Goal: Task Accomplishment & Management: Manage account settings

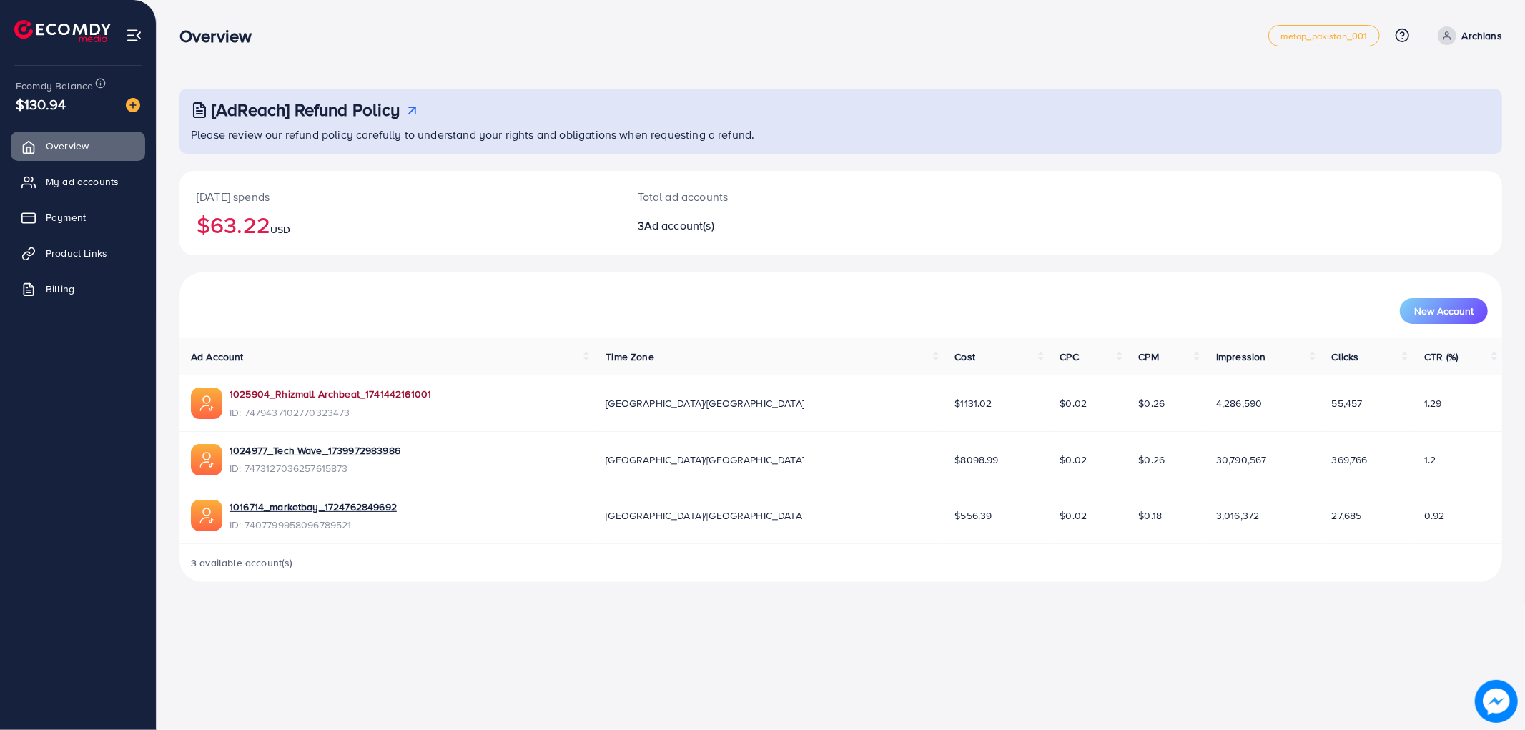
click at [284, 397] on link "1025904_Rhizmall Archbeat_1741442161001" at bounding box center [330, 394] width 202 height 14
click at [59, 172] on link "My ad accounts" at bounding box center [78, 181] width 134 height 29
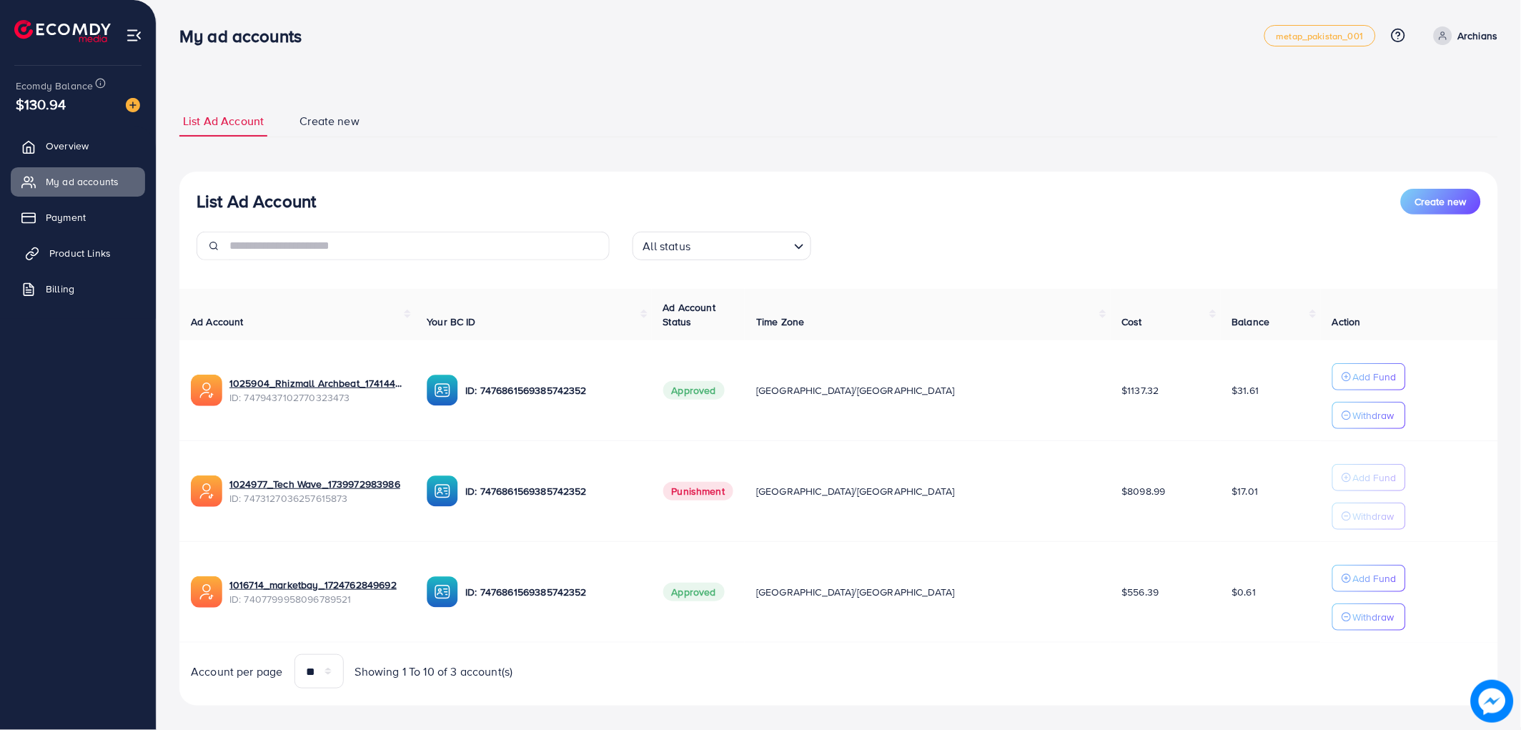
click at [68, 249] on span "Product Links" at bounding box center [79, 253] width 61 height 14
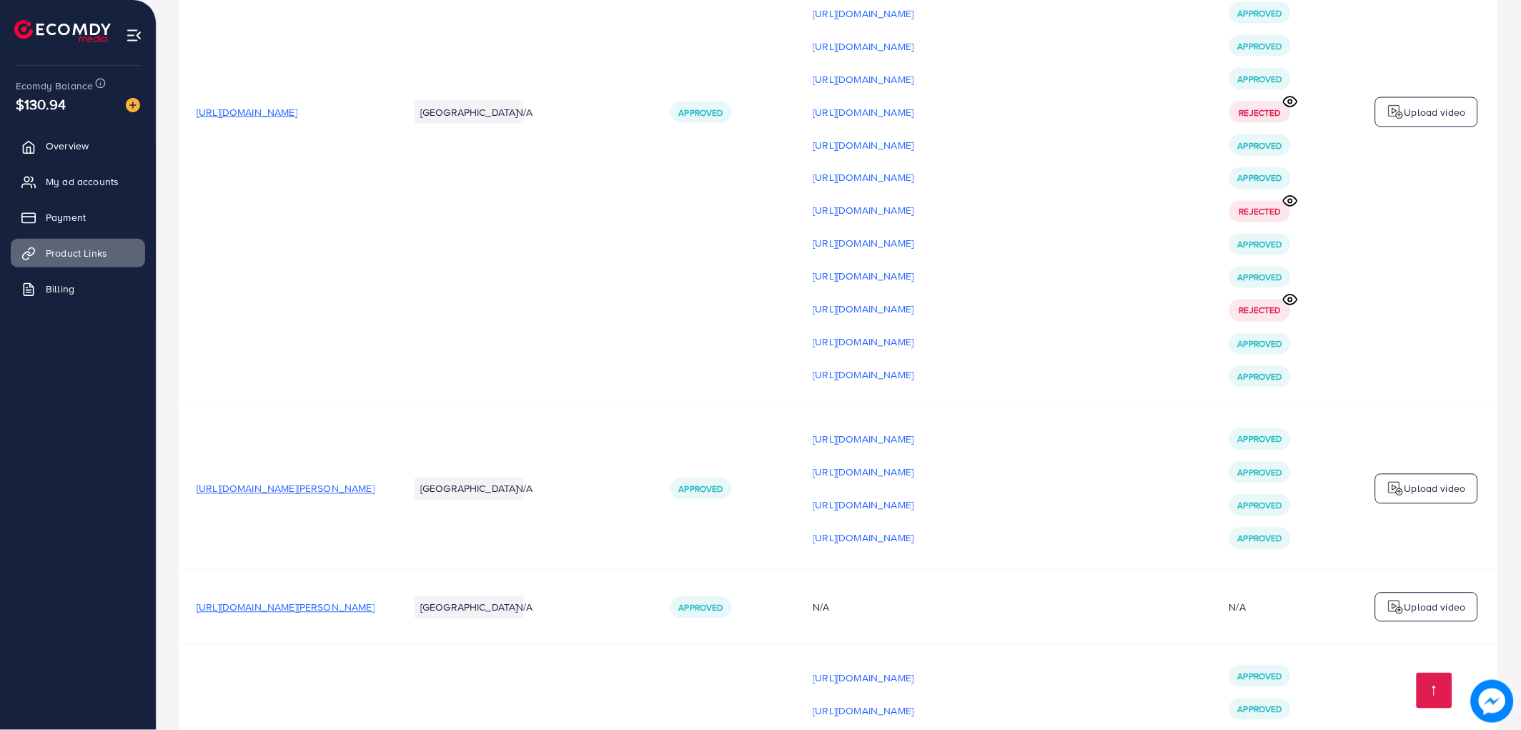
scroll to position [4130, 0]
click at [297, 119] on span "[URL][DOMAIN_NAME]" at bounding box center [247, 111] width 101 height 14
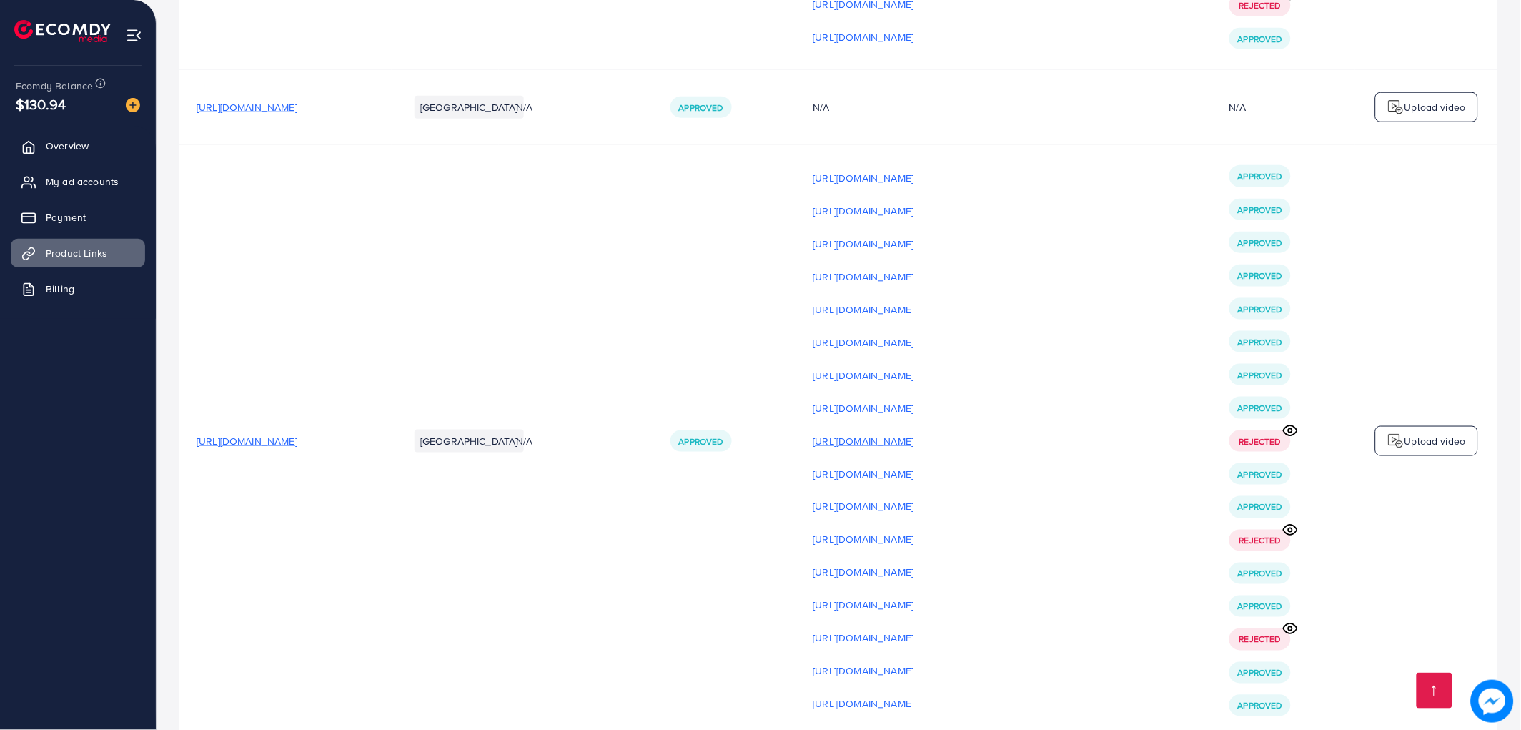
scroll to position [3892, 0]
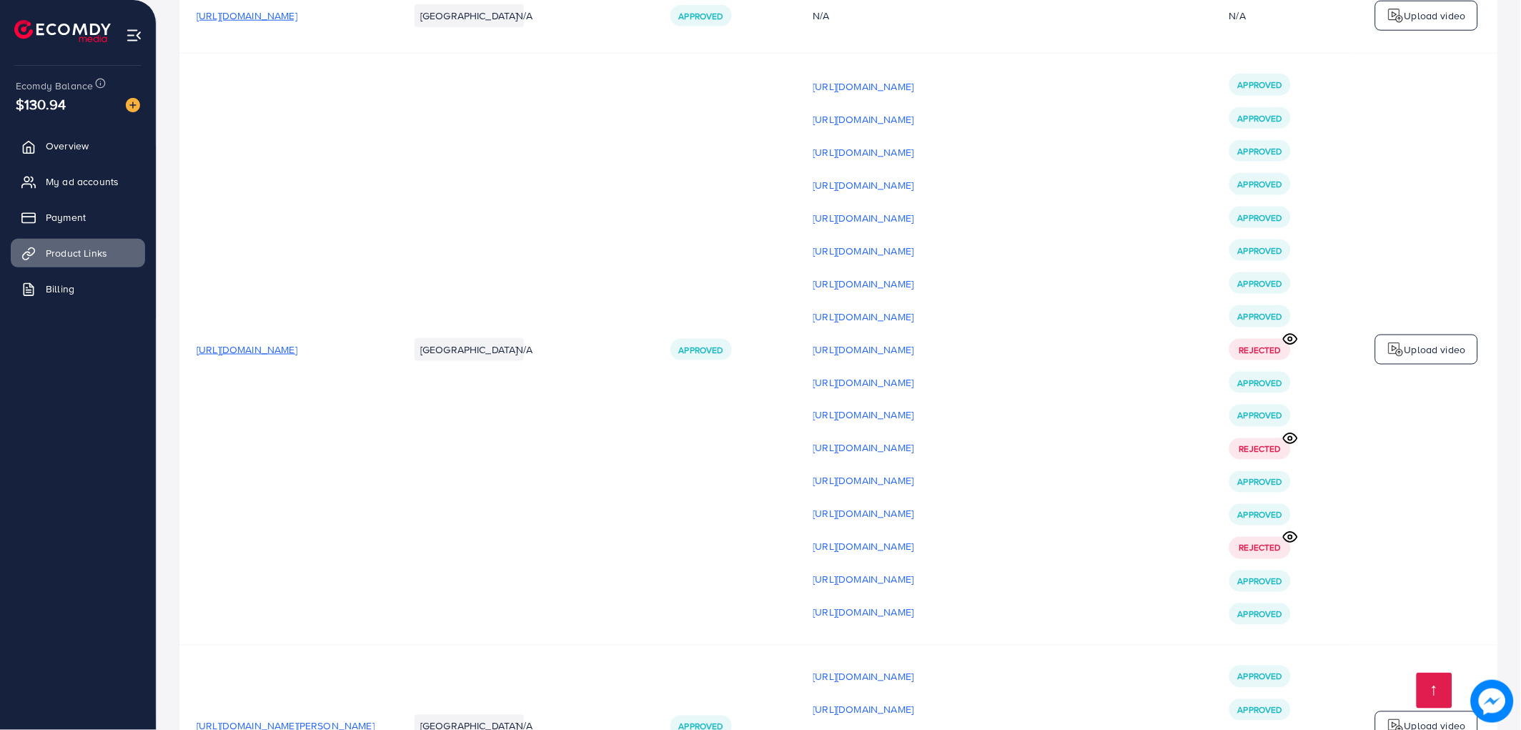
click at [1421, 358] on p "Upload video" at bounding box center [1435, 349] width 61 height 17
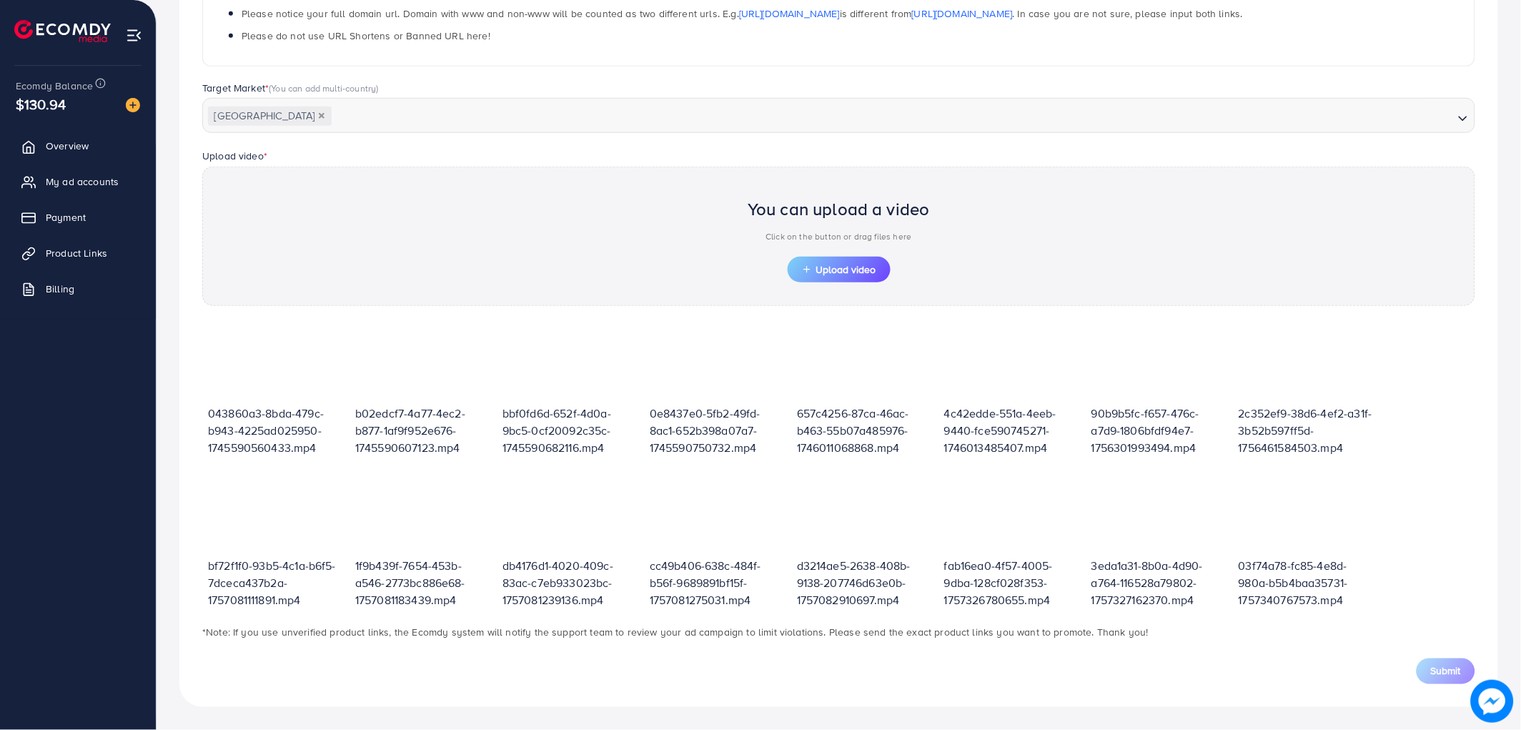
scroll to position [313, 0]
click at [821, 267] on span "Upload video" at bounding box center [839, 270] width 74 height 10
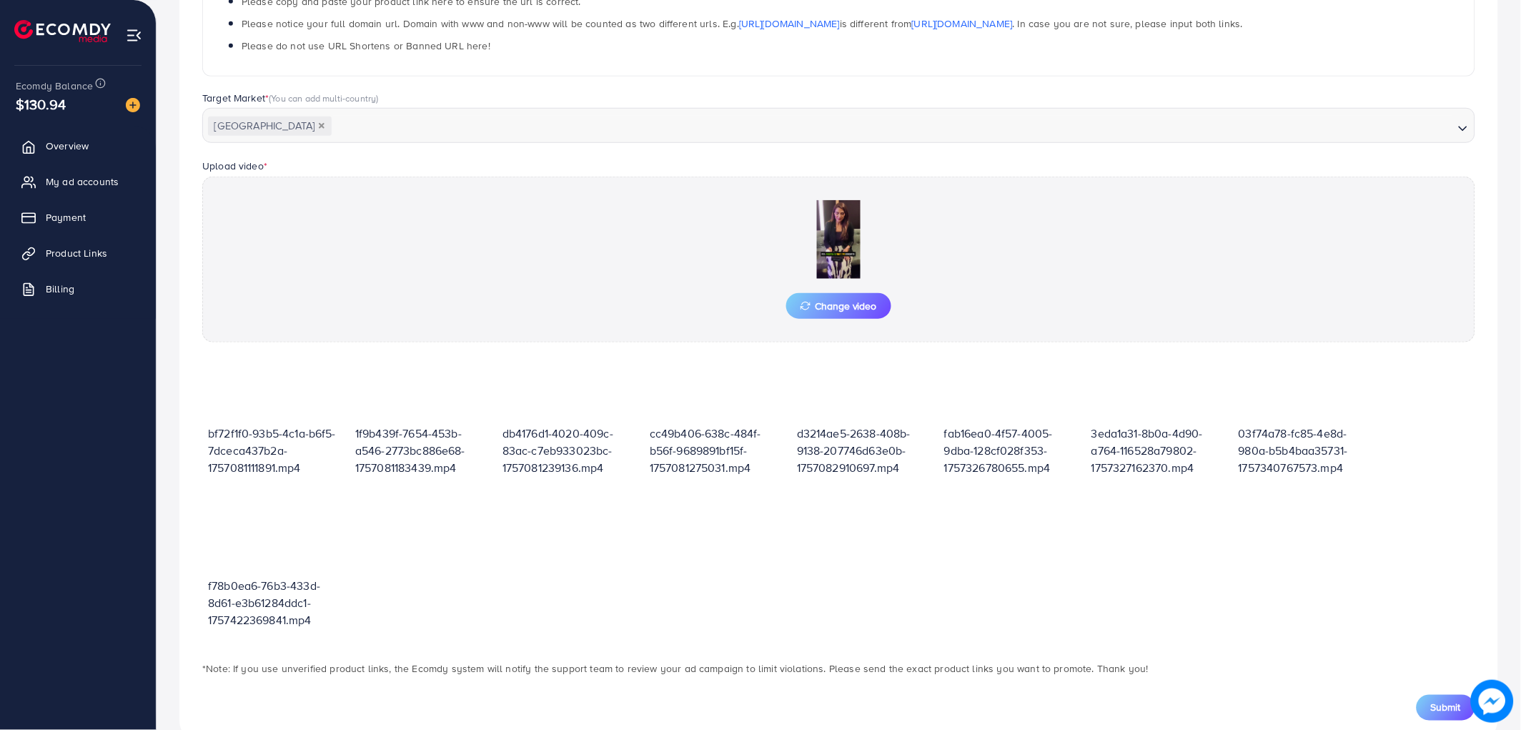
scroll to position [340, 0]
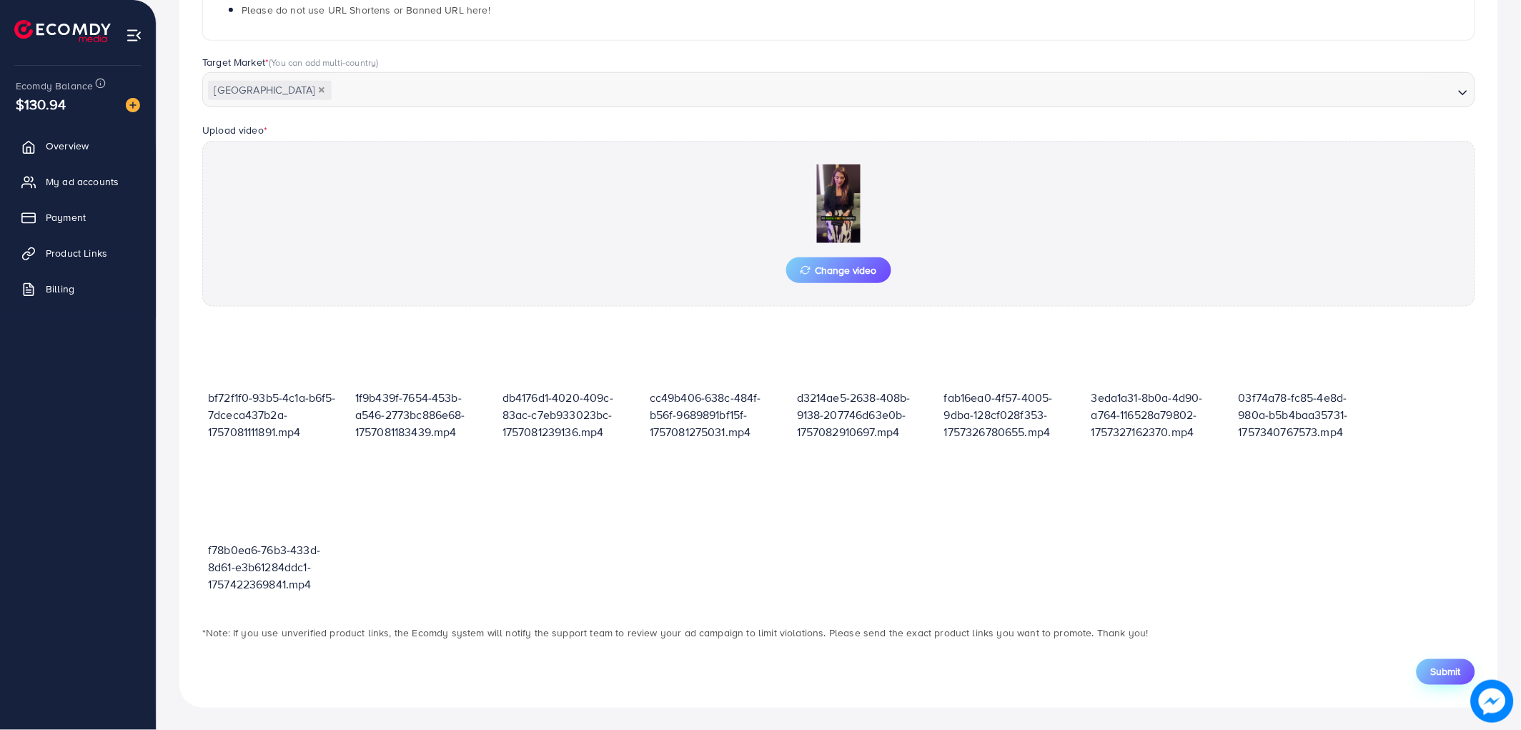
click at [1451, 673] on span "Submit" at bounding box center [1446, 672] width 30 height 14
click at [854, 267] on span "Change video" at bounding box center [839, 270] width 76 height 10
click at [1445, 665] on span "Submit" at bounding box center [1446, 672] width 30 height 14
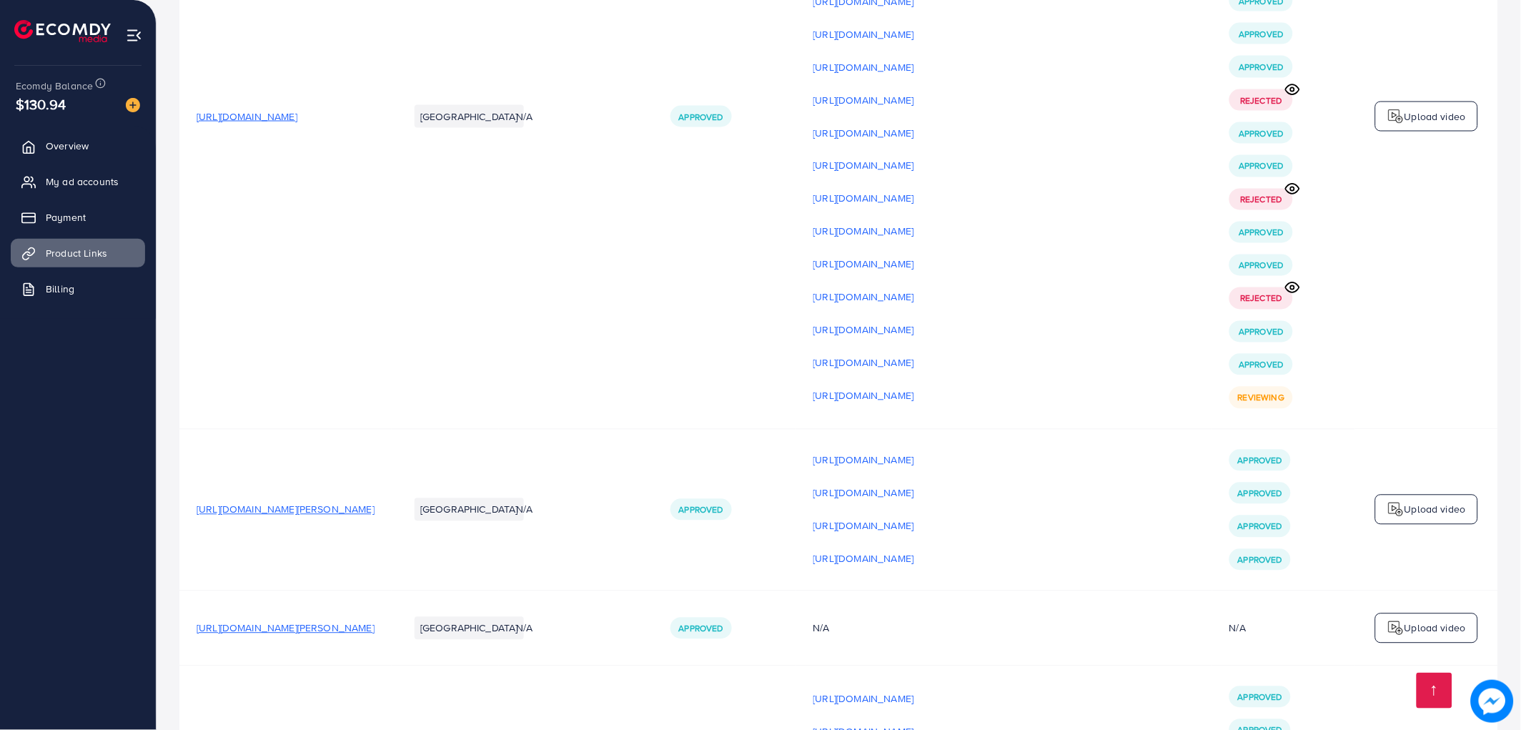
scroll to position [4051, 0]
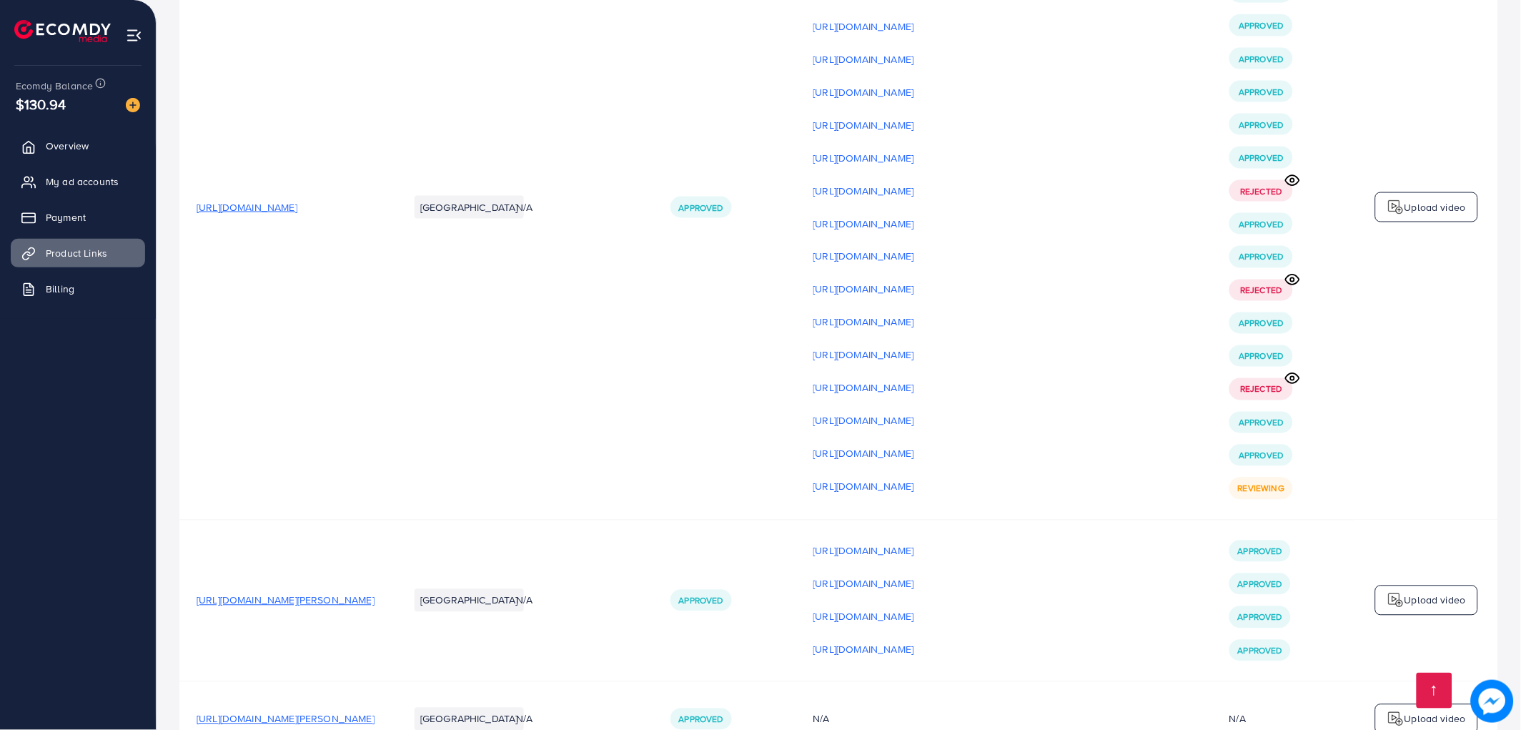
click at [1428, 216] on p "Upload video" at bounding box center [1435, 207] width 61 height 17
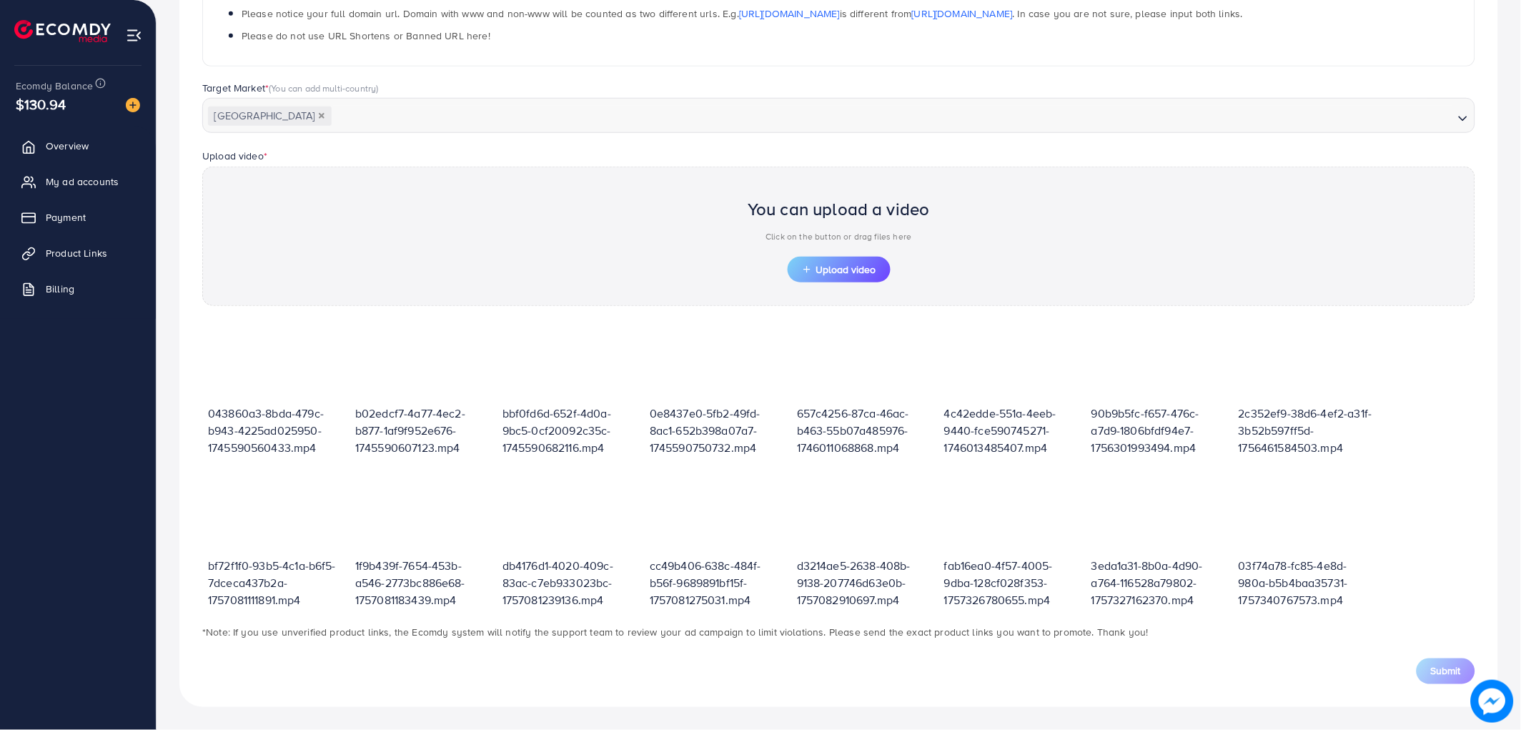
scroll to position [313, 0]
click at [846, 265] on span "Upload video" at bounding box center [839, 270] width 74 height 10
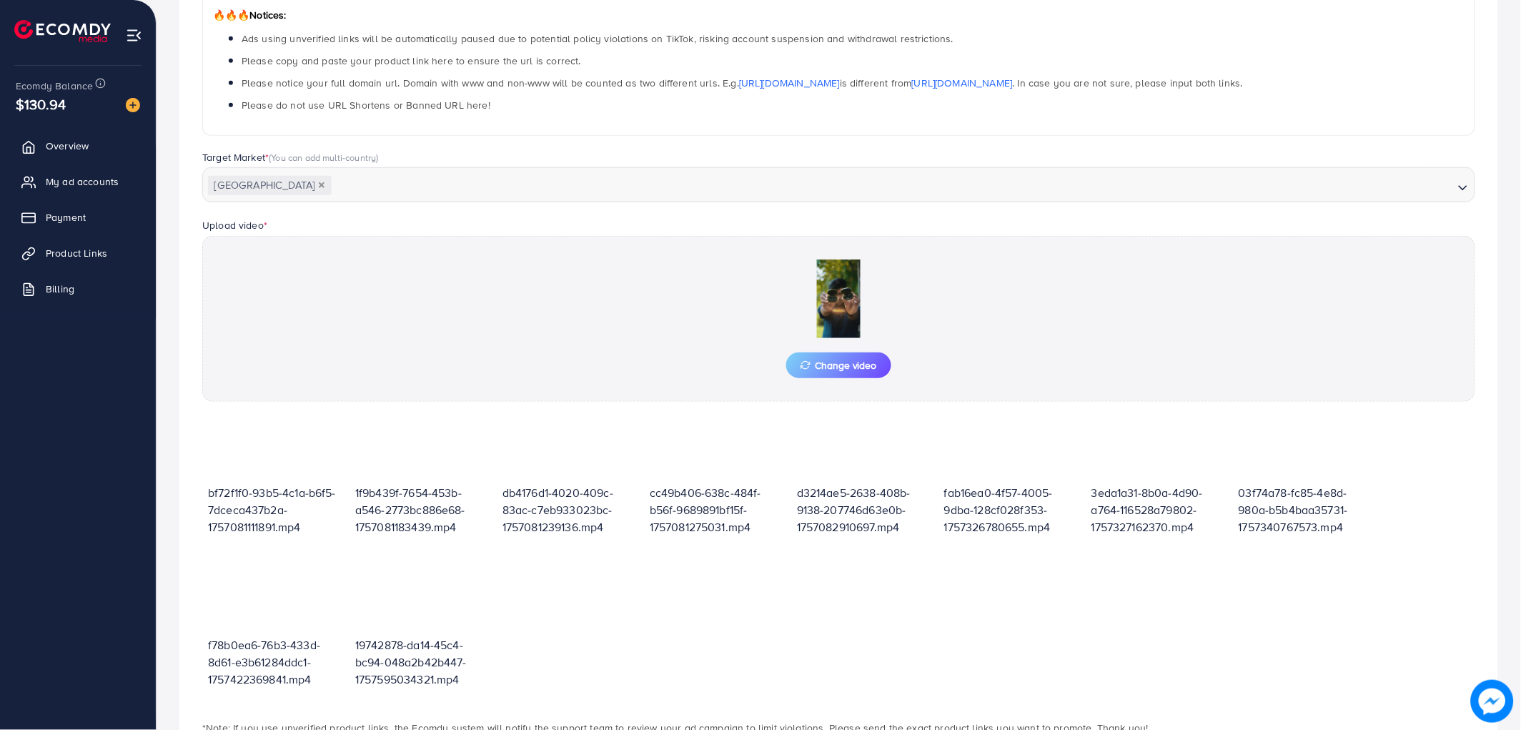
scroll to position [340, 0]
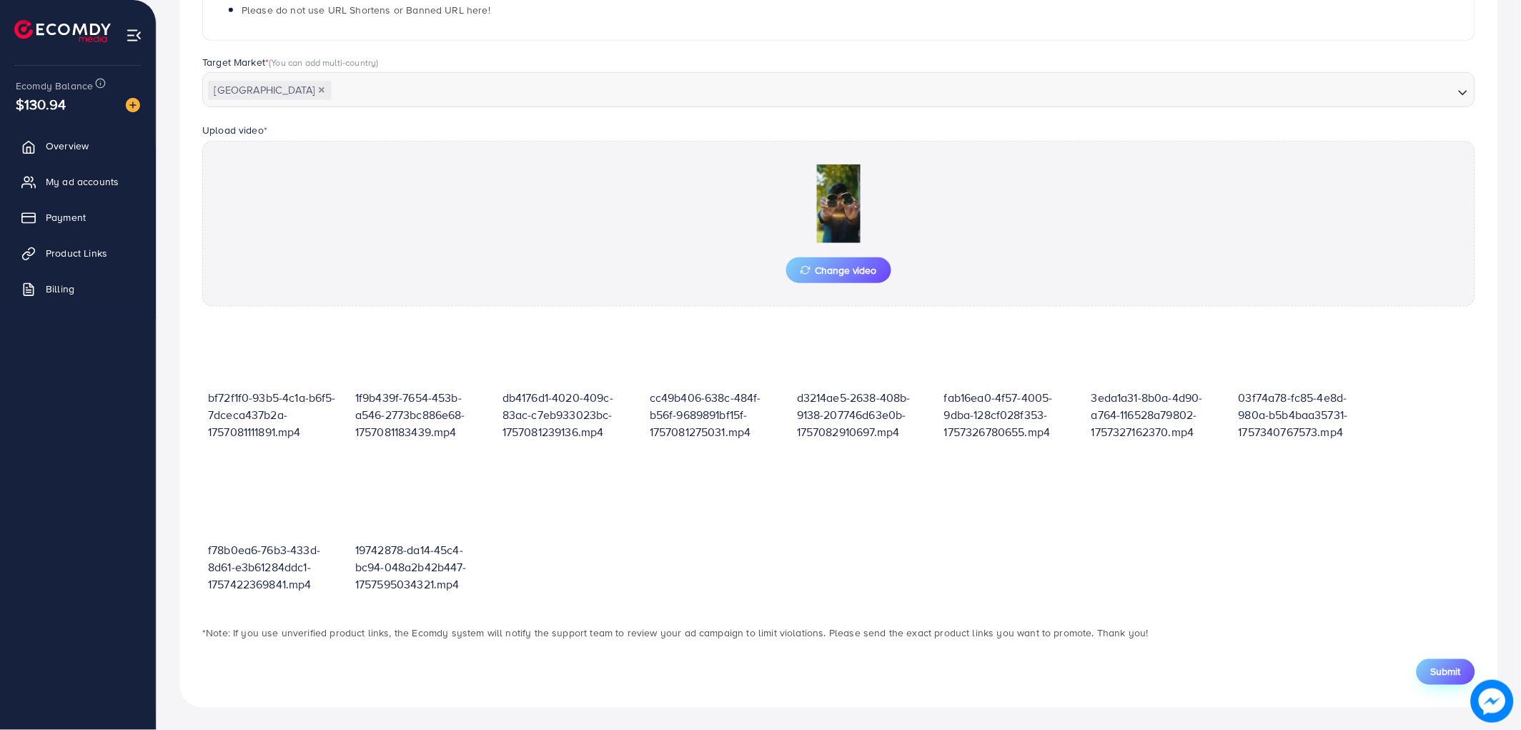
click at [1437, 665] on span "Submit" at bounding box center [1446, 672] width 30 height 14
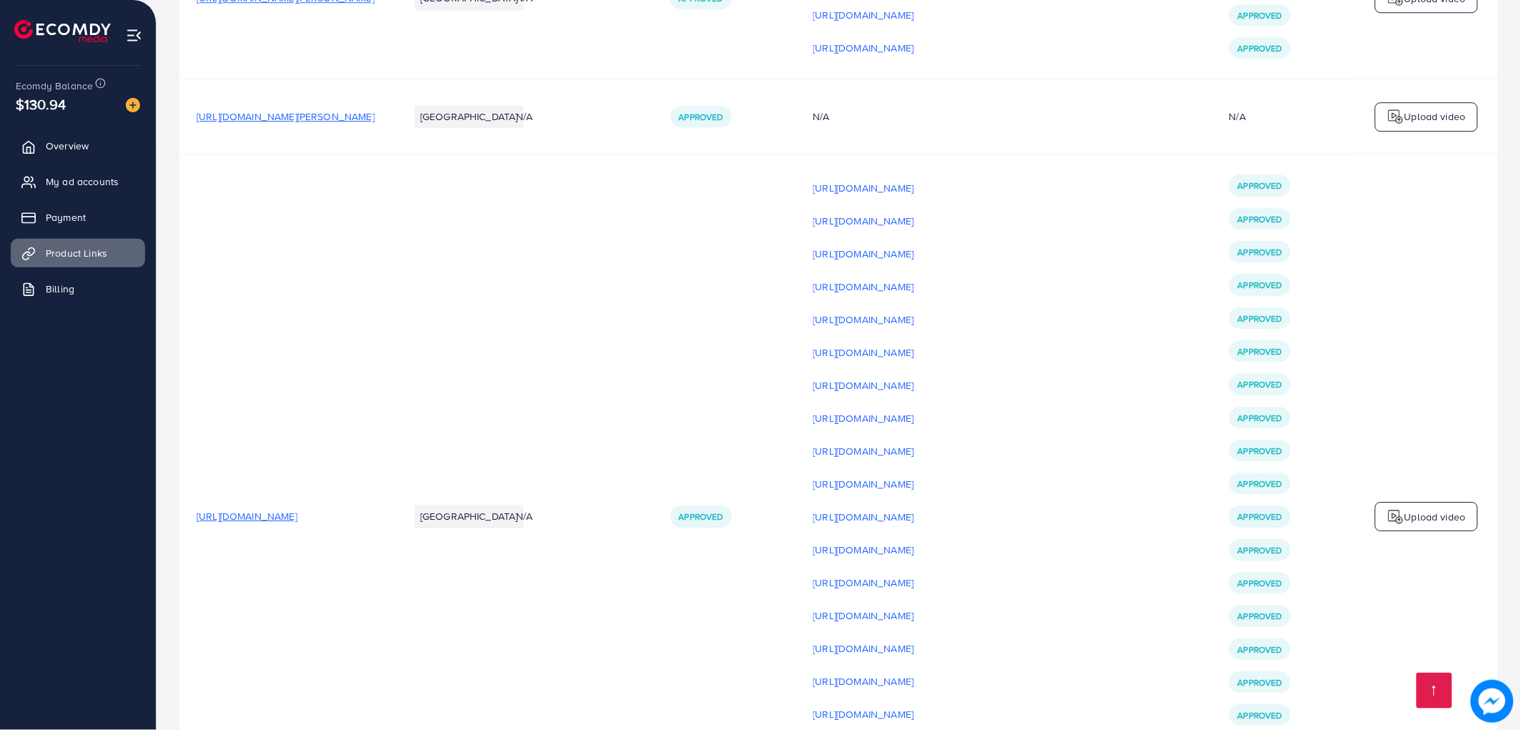
scroll to position [4289, 0]
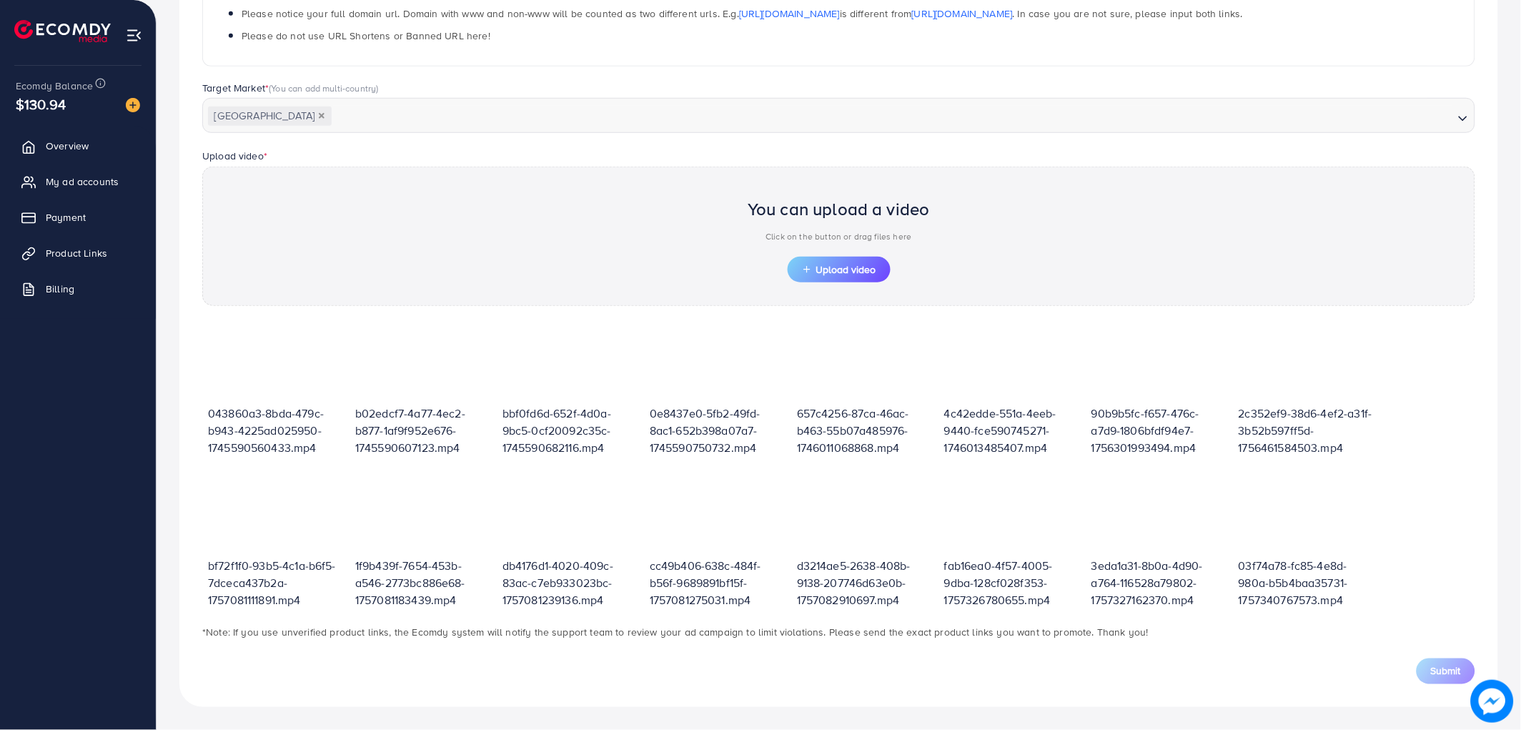
scroll to position [313, 0]
click at [841, 265] on span "Upload video" at bounding box center [839, 270] width 74 height 10
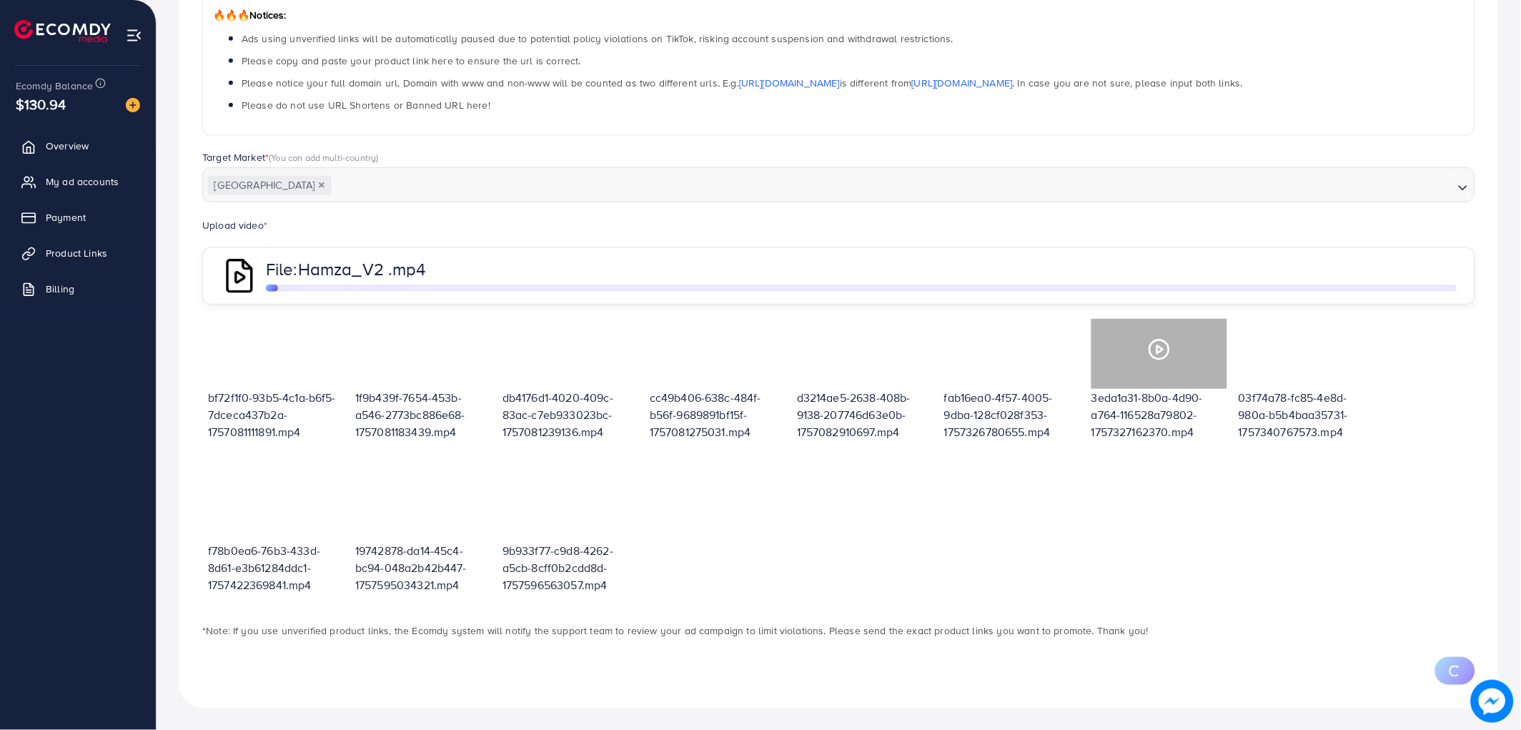
scroll to position [172, 0]
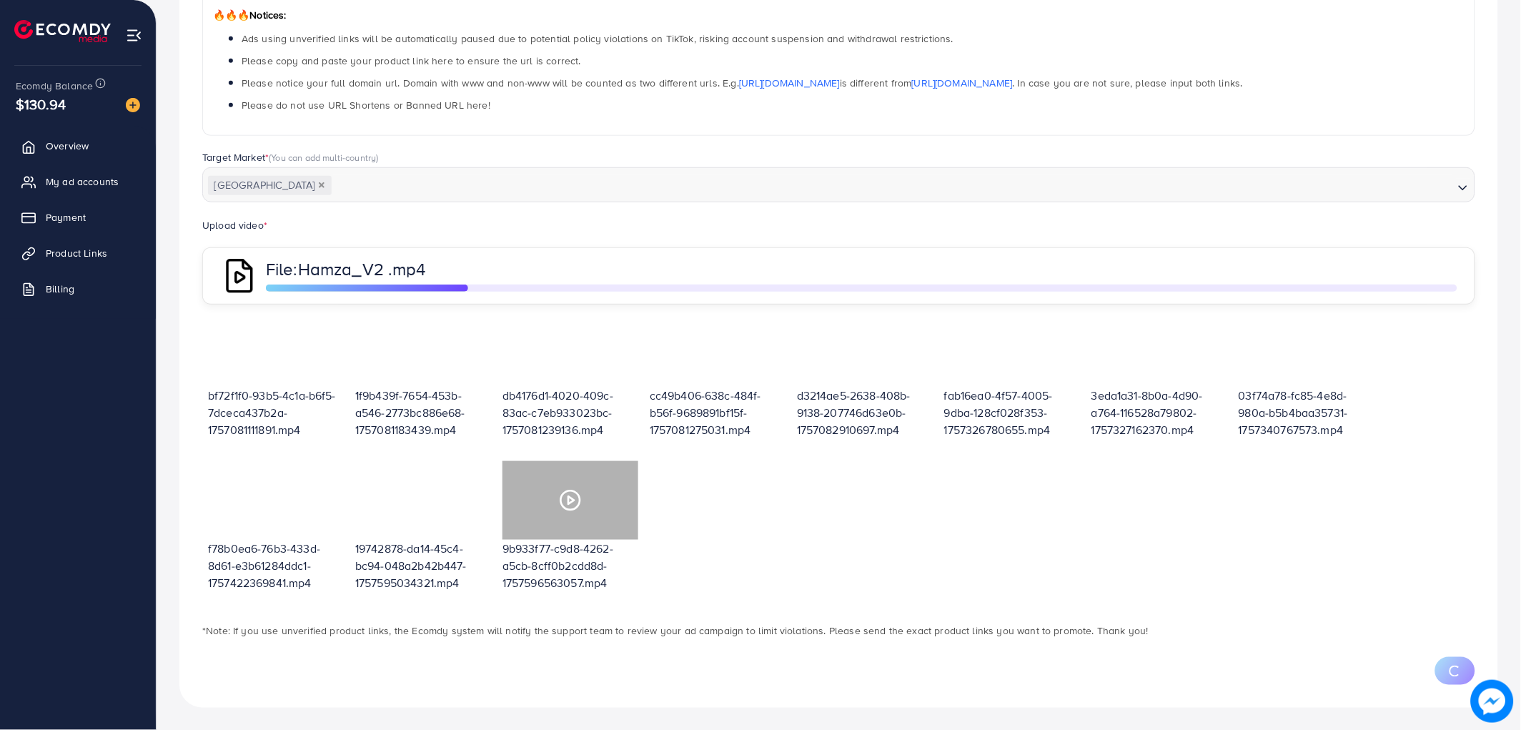
click at [563, 493] on icon at bounding box center [570, 500] width 23 height 23
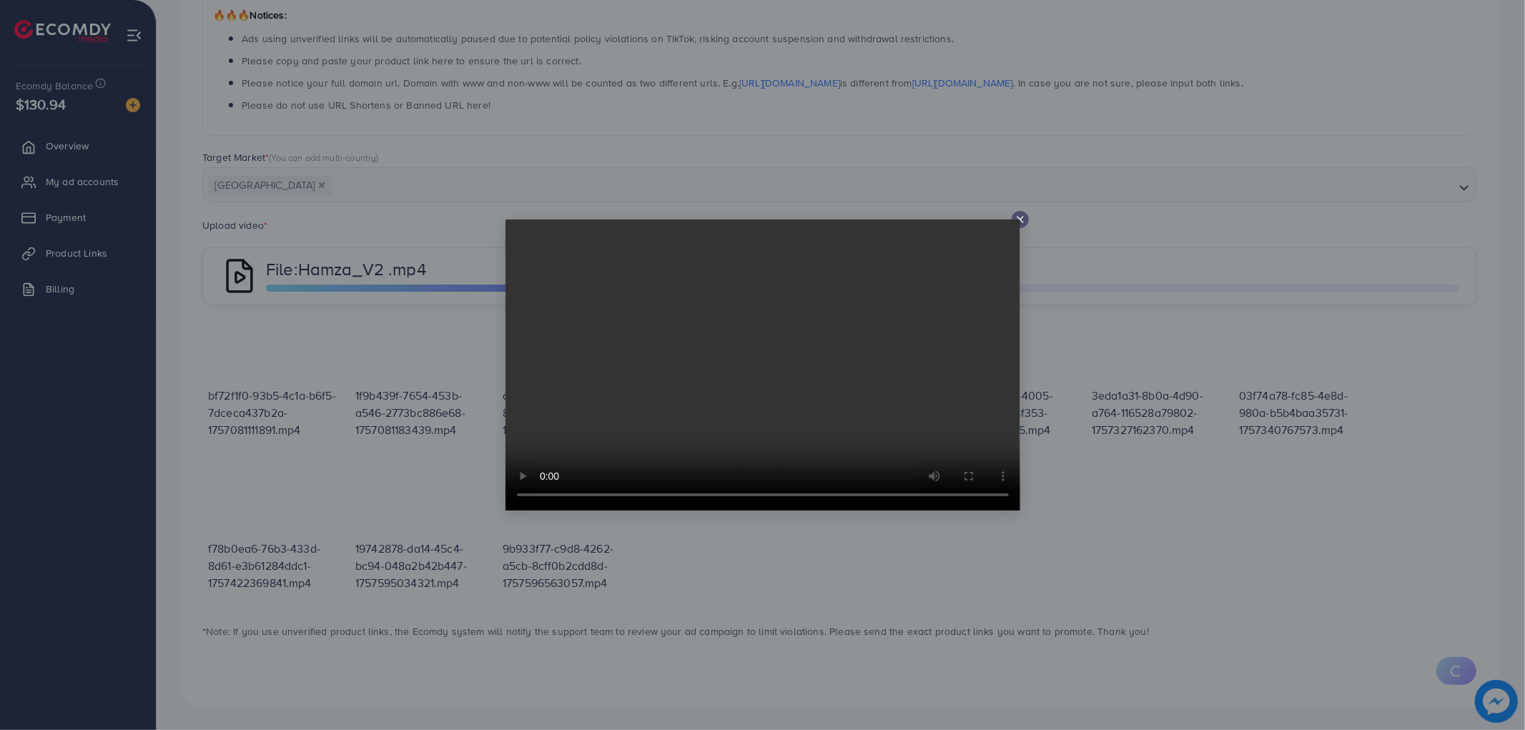
click at [1017, 224] on video at bounding box center [762, 364] width 515 height 291
click at [1017, 219] on video at bounding box center [762, 364] width 515 height 291
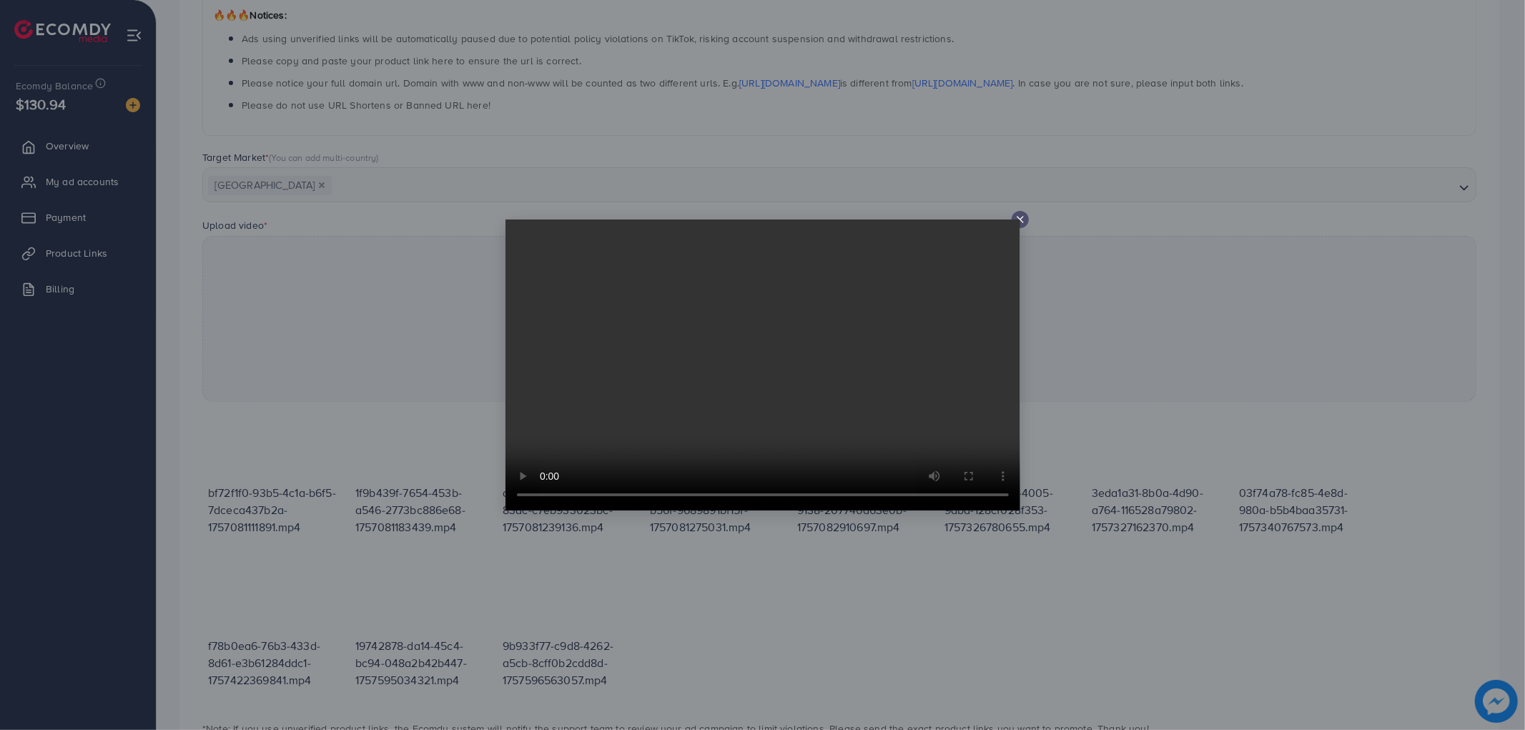
click at [1017, 226] on video at bounding box center [762, 364] width 515 height 291
click at [1019, 220] on video at bounding box center [762, 364] width 515 height 291
click at [1018, 219] on video at bounding box center [762, 364] width 515 height 291
click at [1024, 223] on icon at bounding box center [1019, 219] width 11 height 11
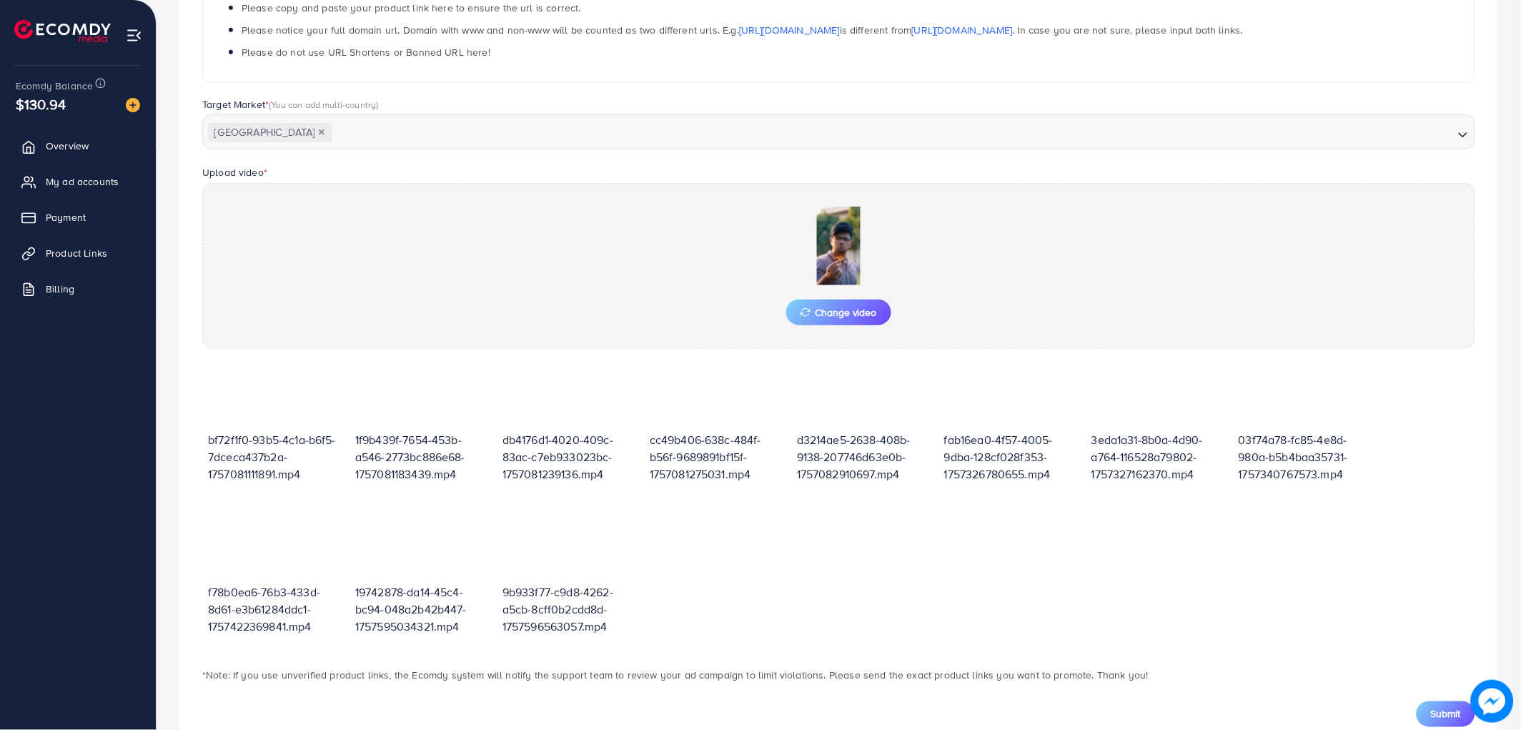
scroll to position [340, 0]
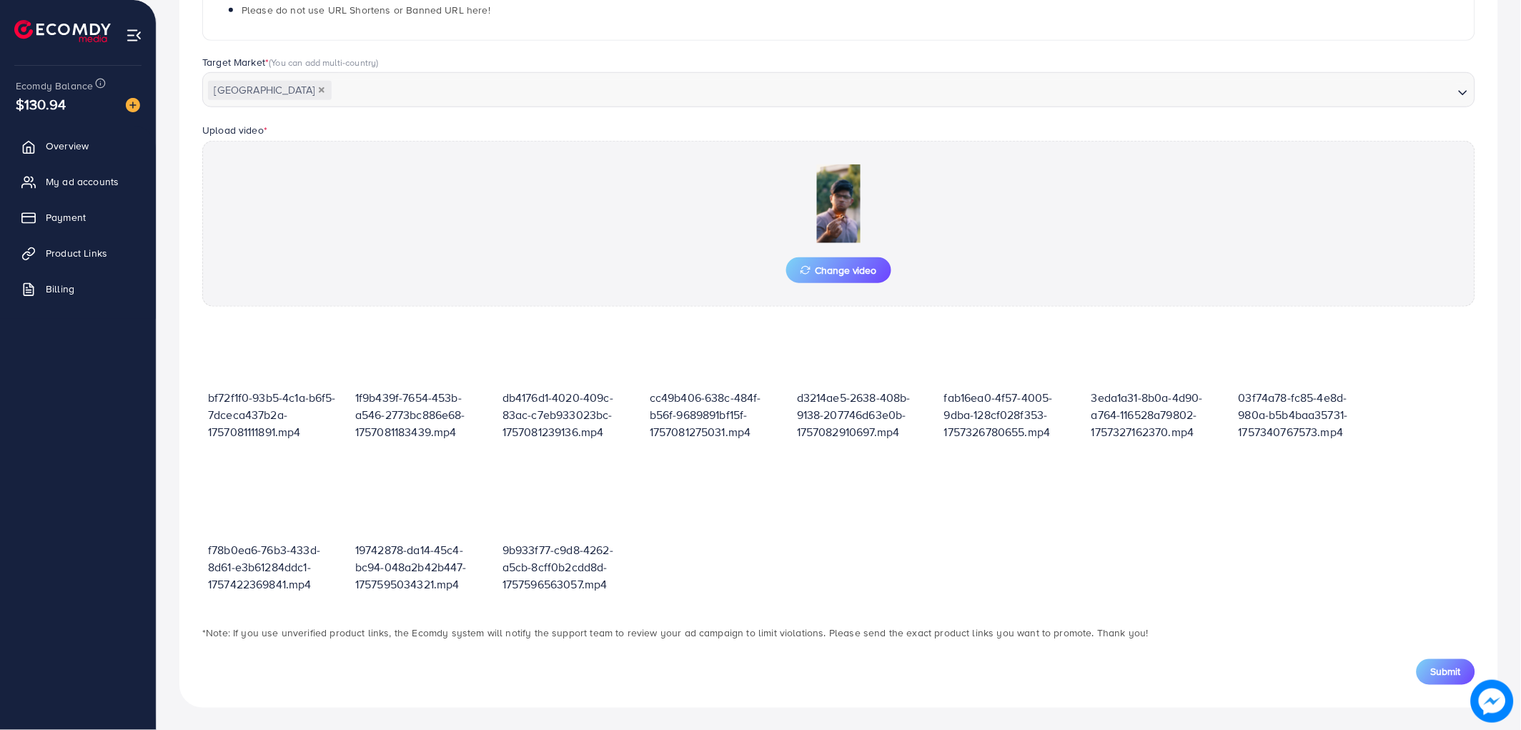
click at [1456, 684] on div "**********" at bounding box center [838, 249] width 1319 height 917
click at [1454, 672] on span "Submit" at bounding box center [1446, 672] width 30 height 14
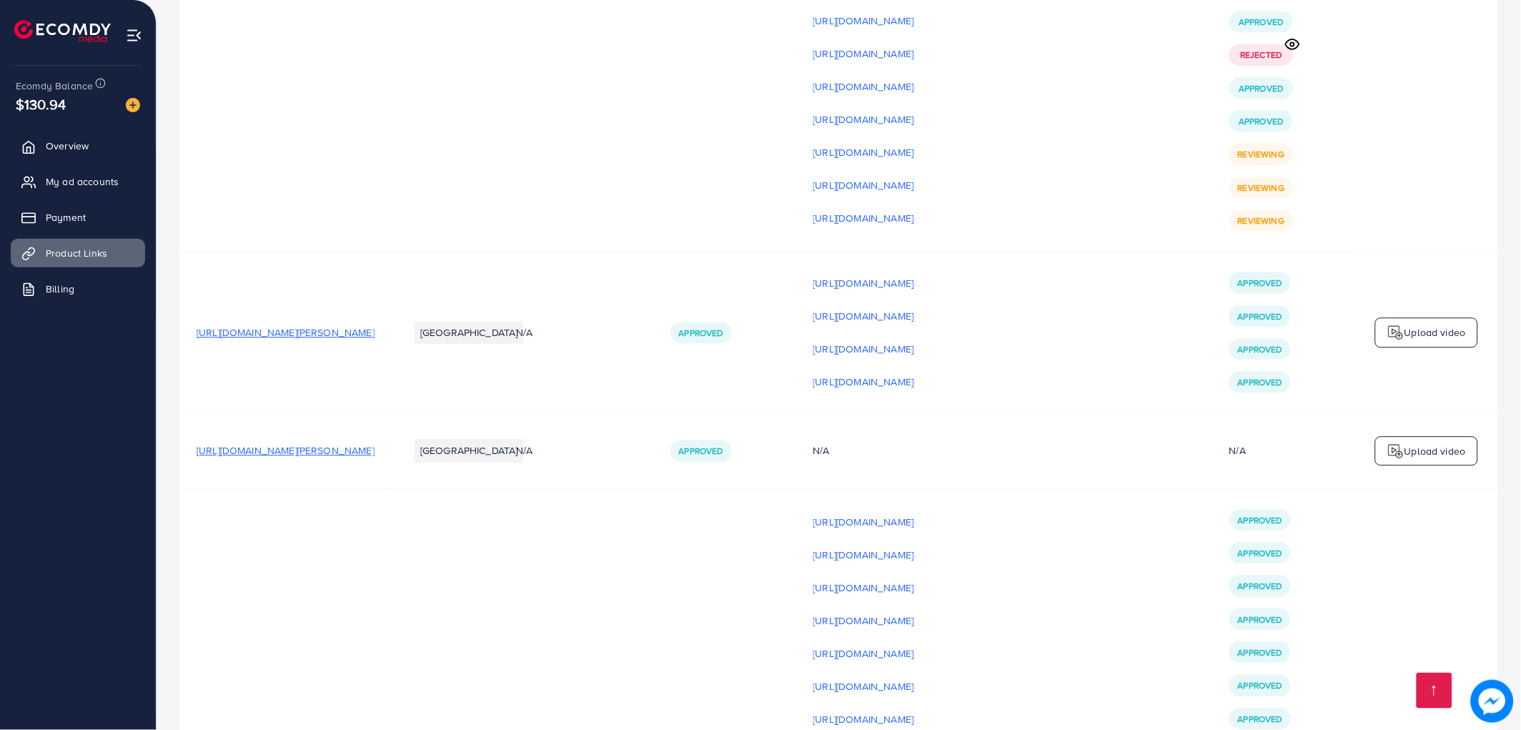
scroll to position [4130, 0]
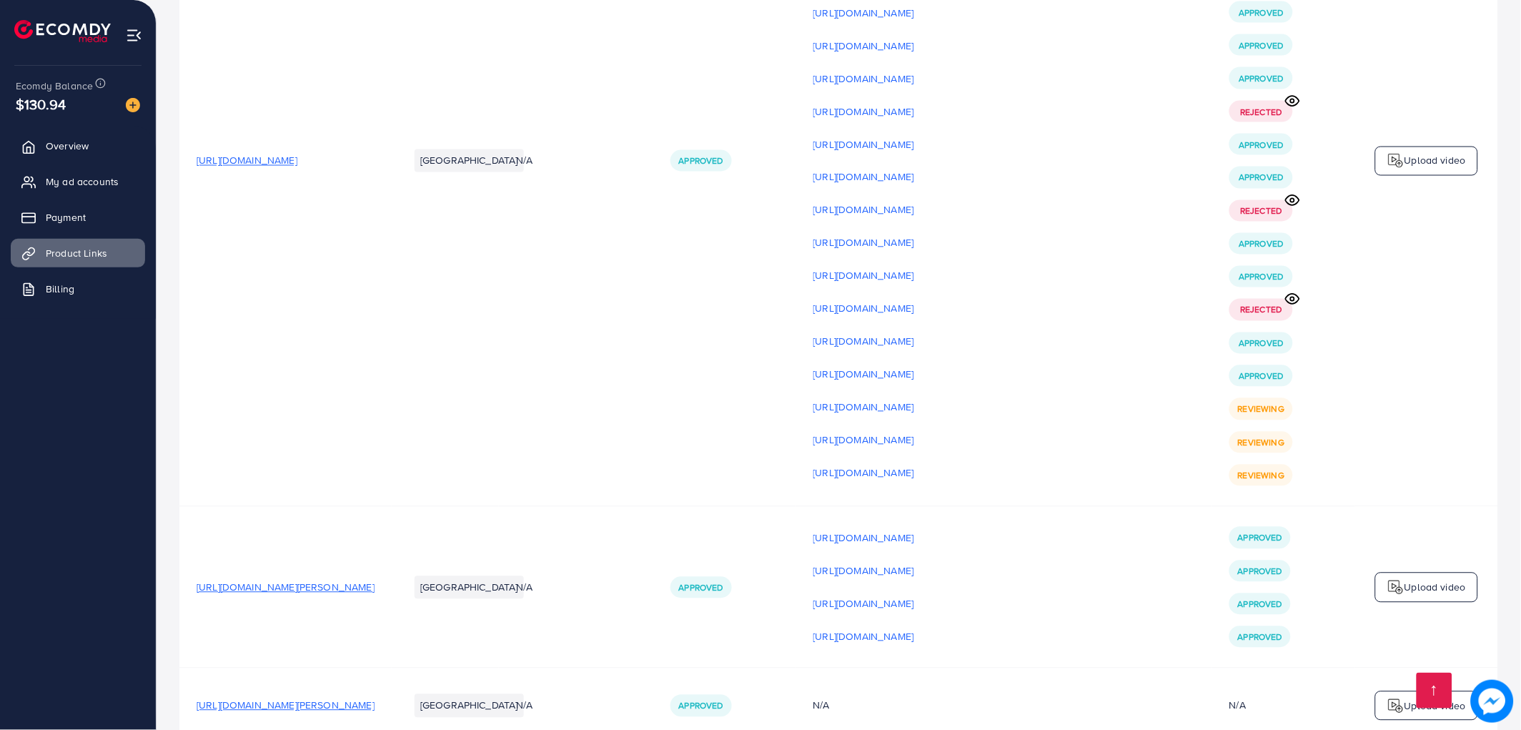
click at [1394, 177] on div "Upload video" at bounding box center [1426, 162] width 103 height 30
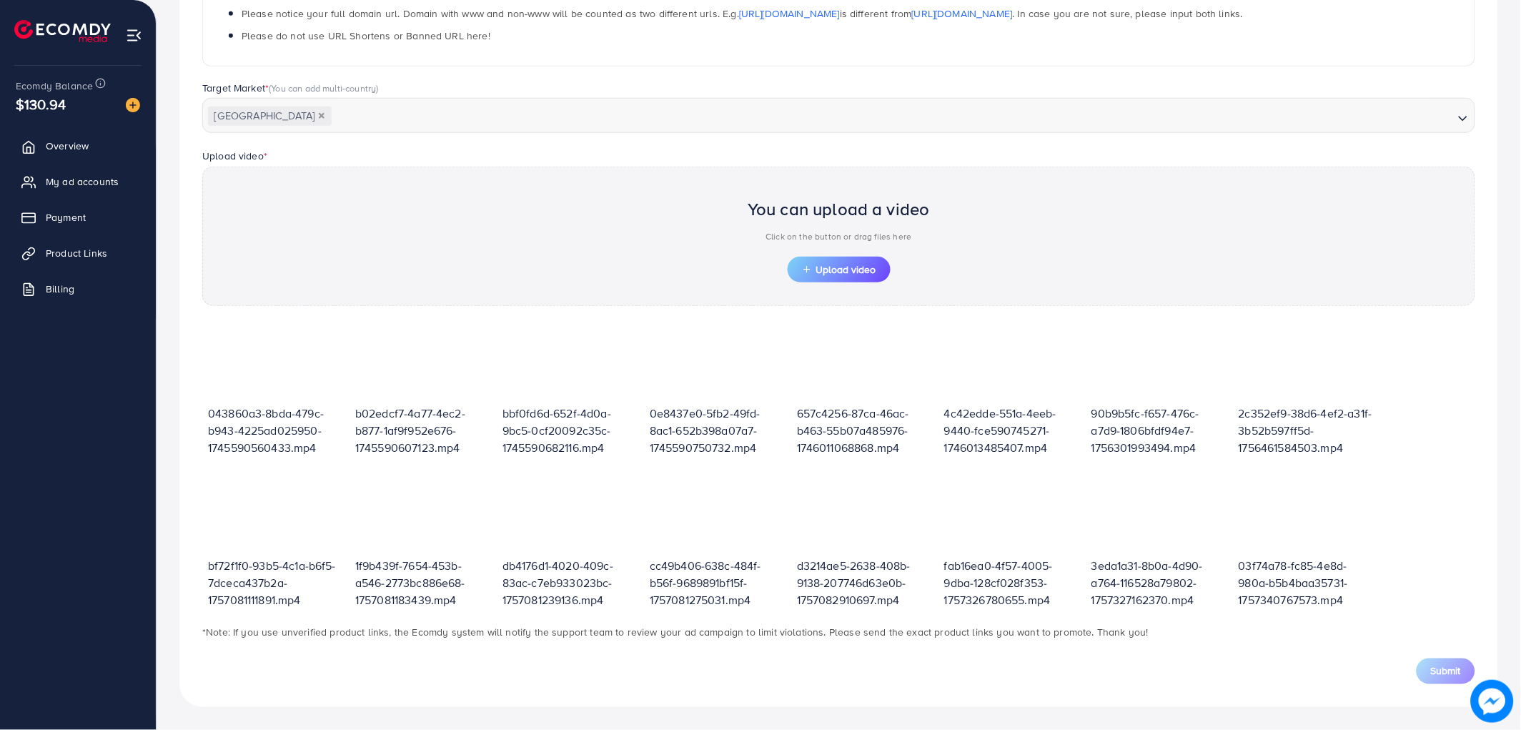
scroll to position [313, 0]
click at [826, 266] on span "Upload video" at bounding box center [839, 270] width 74 height 10
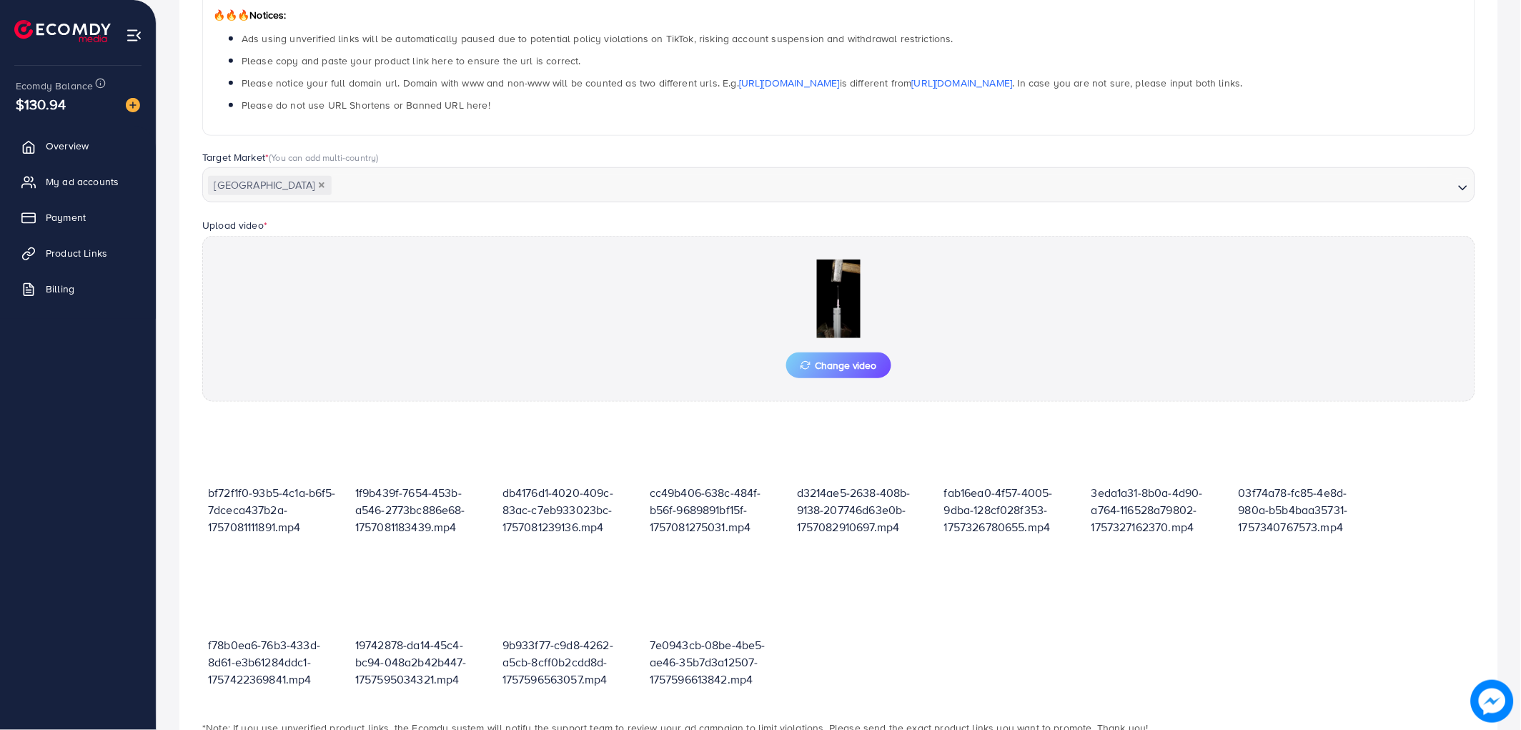
scroll to position [340, 0]
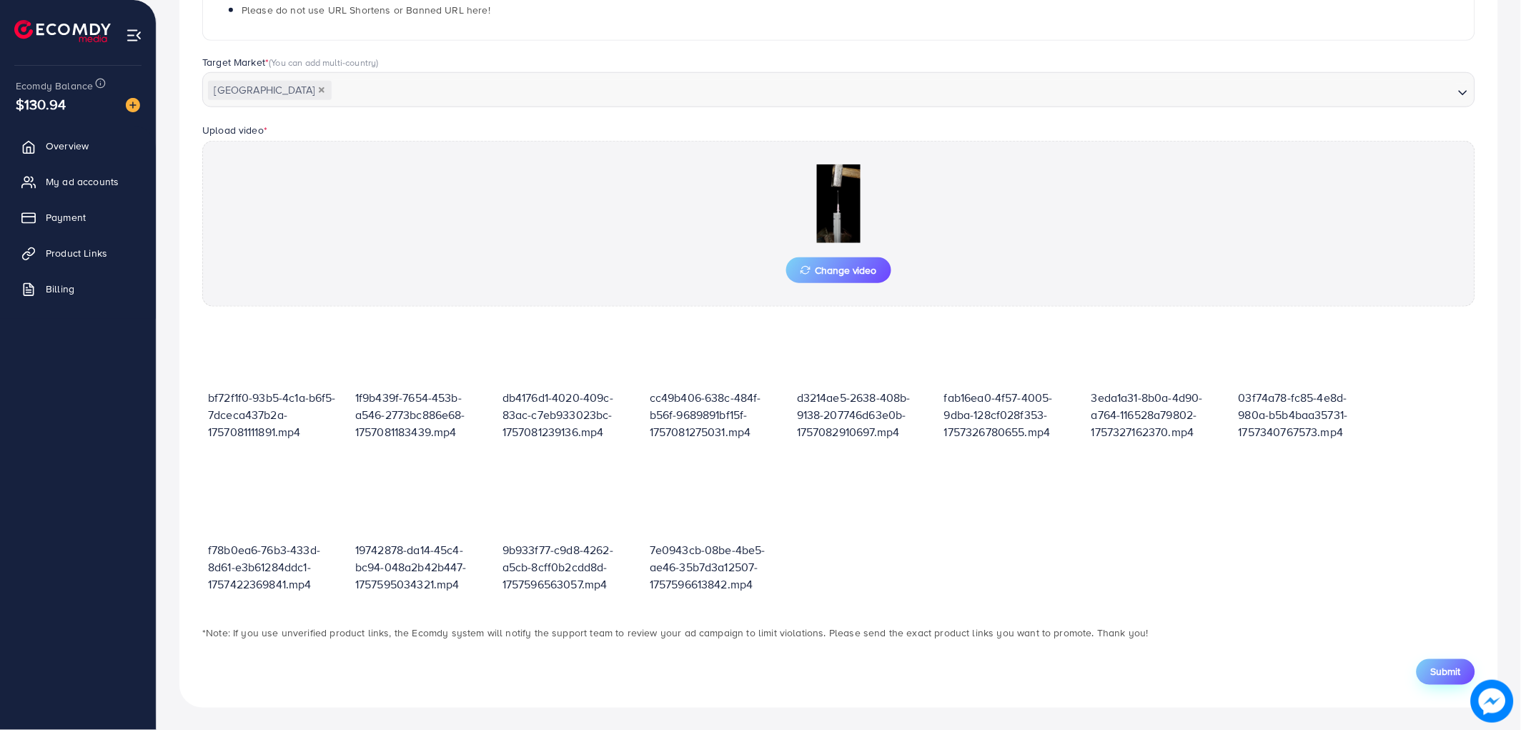
click at [1437, 660] on button "Submit" at bounding box center [1446, 672] width 59 height 26
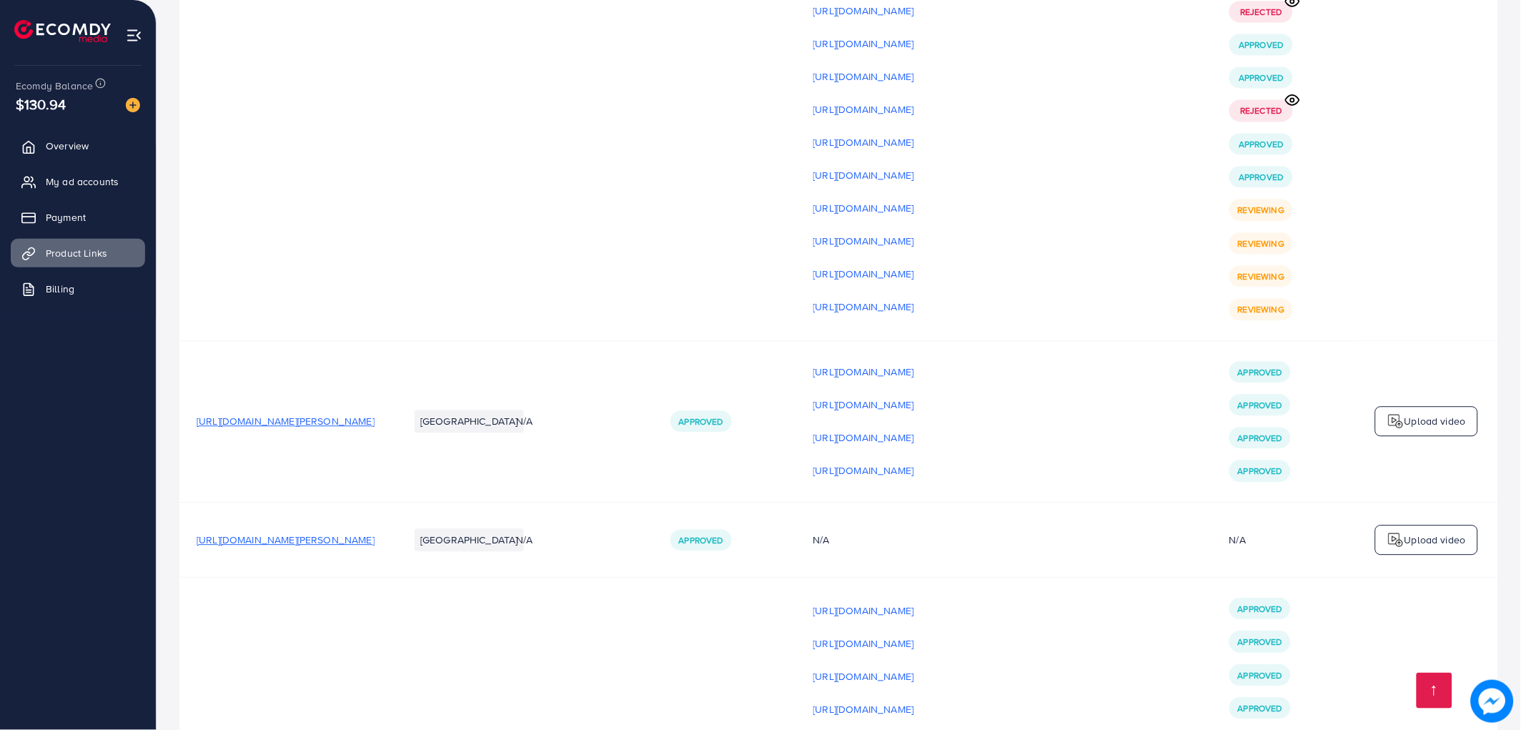
scroll to position [4209, 0]
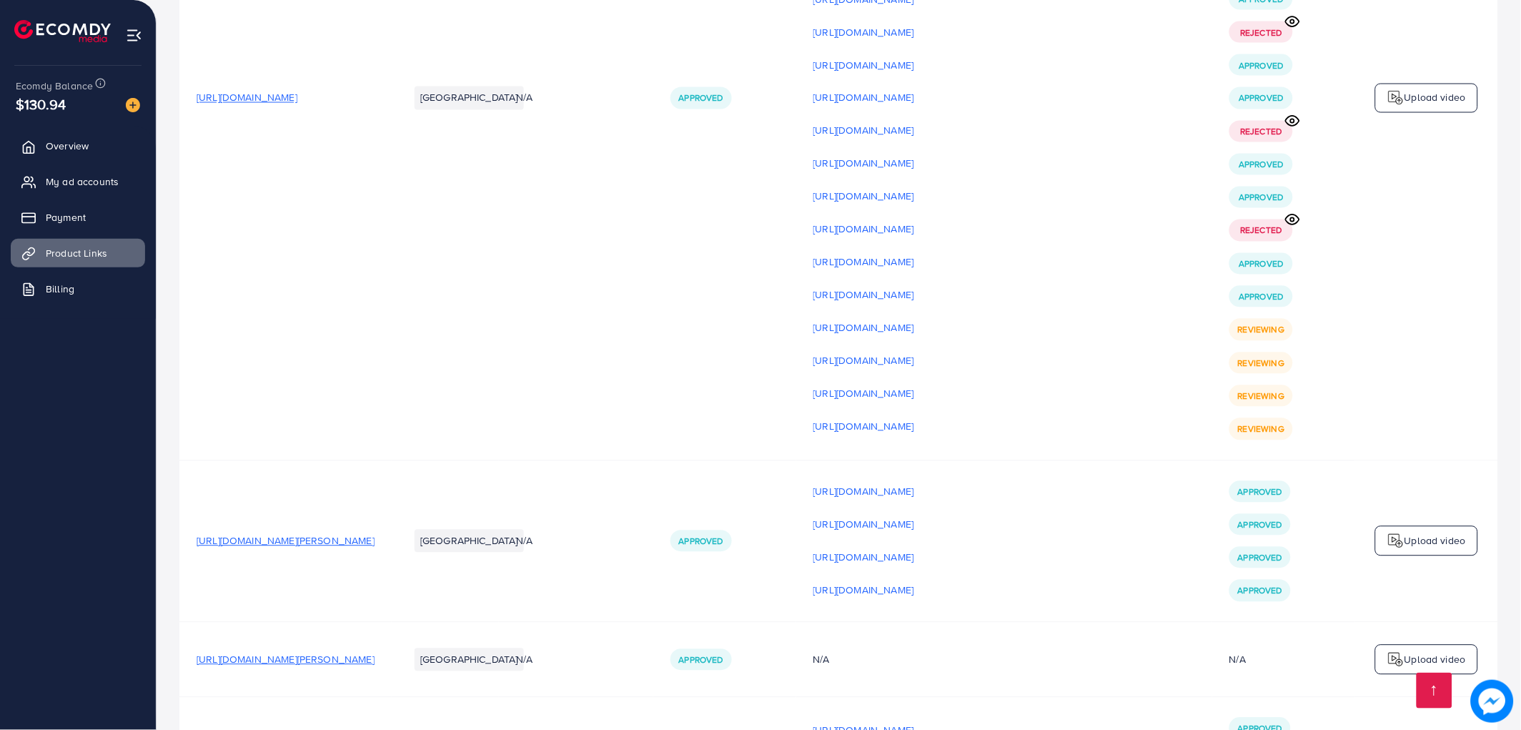
click at [1423, 107] on p "Upload video" at bounding box center [1435, 97] width 61 height 17
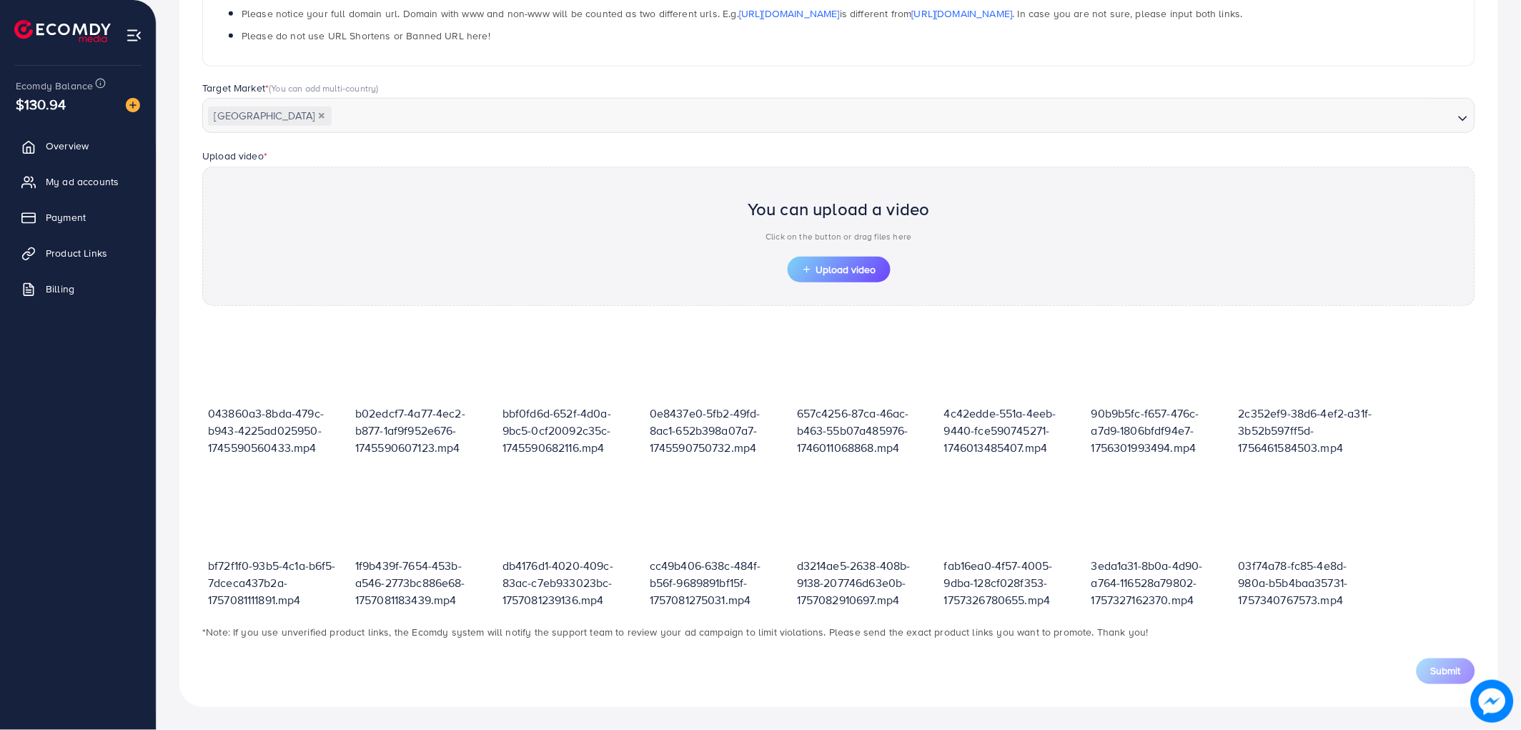
scroll to position [313, 0]
click at [835, 261] on button "Upload video" at bounding box center [839, 270] width 103 height 26
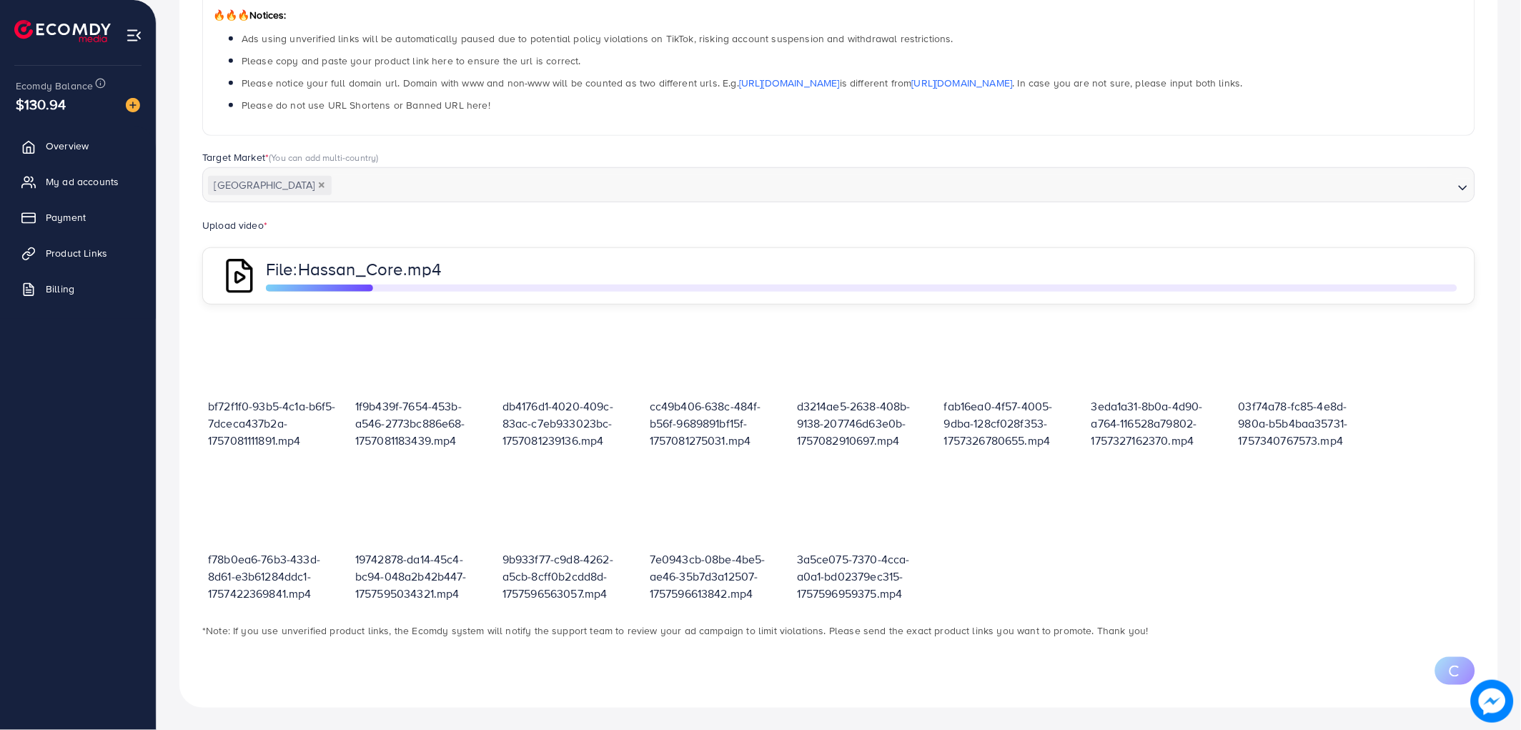
scroll to position [172, 0]
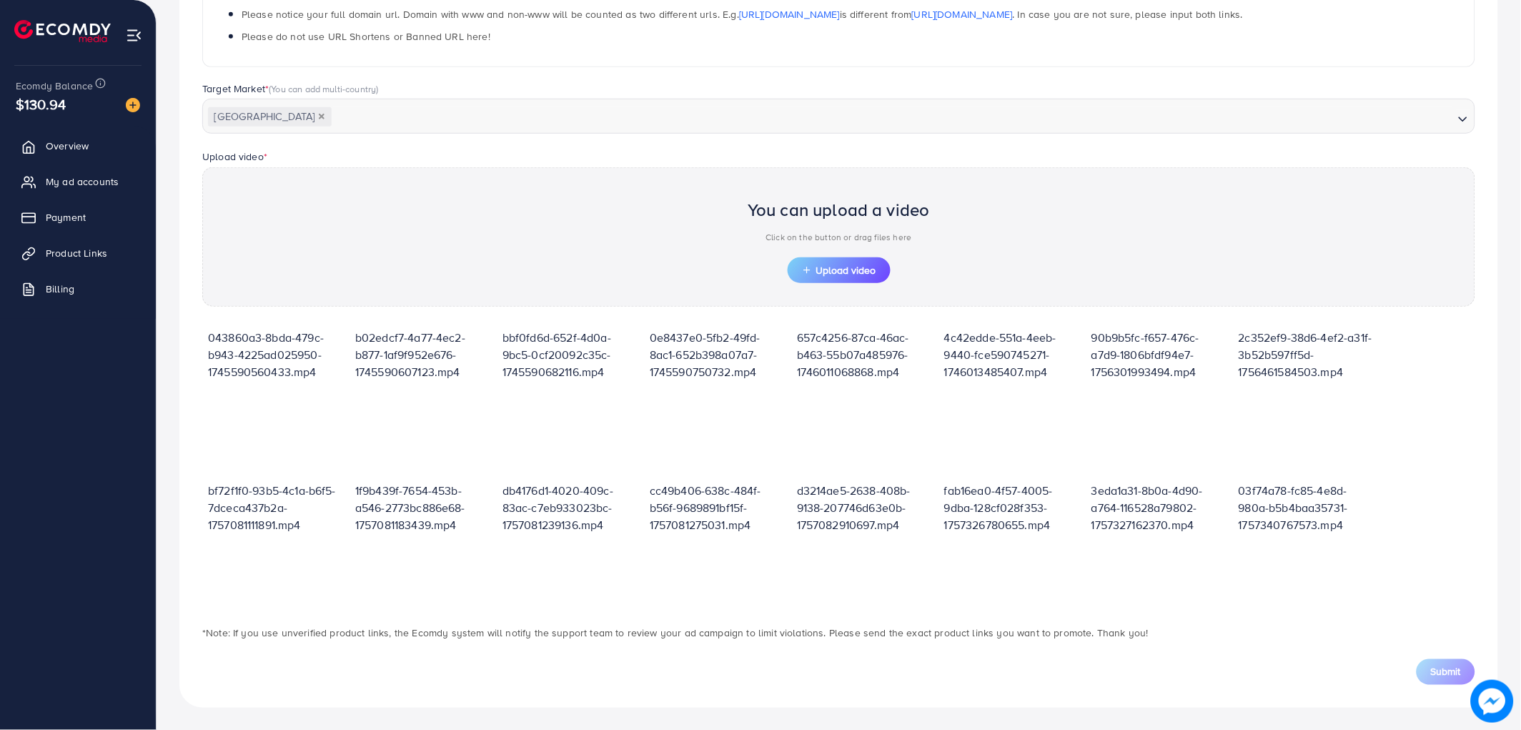
scroll to position [172, 0]
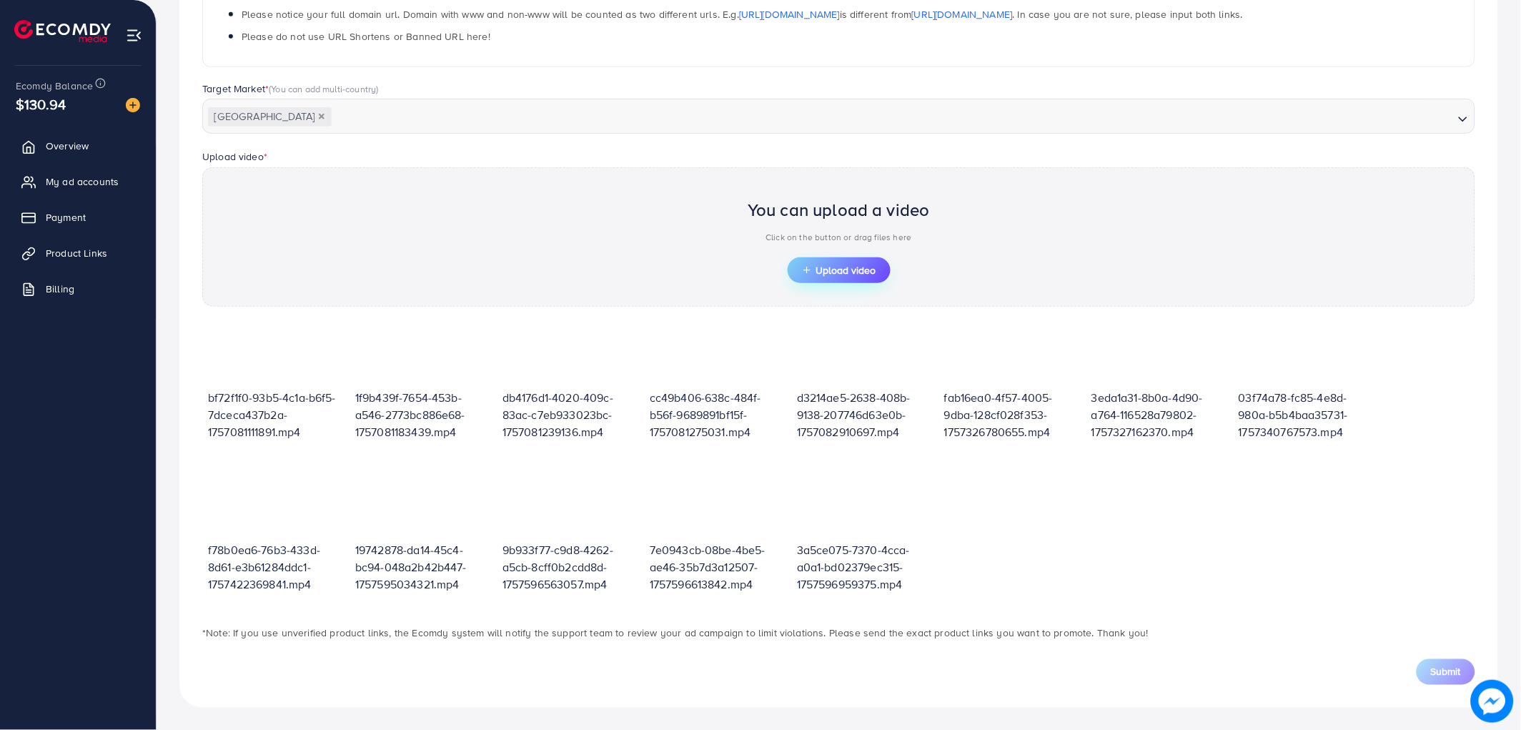
click at [849, 268] on span "Upload video" at bounding box center [839, 270] width 74 height 10
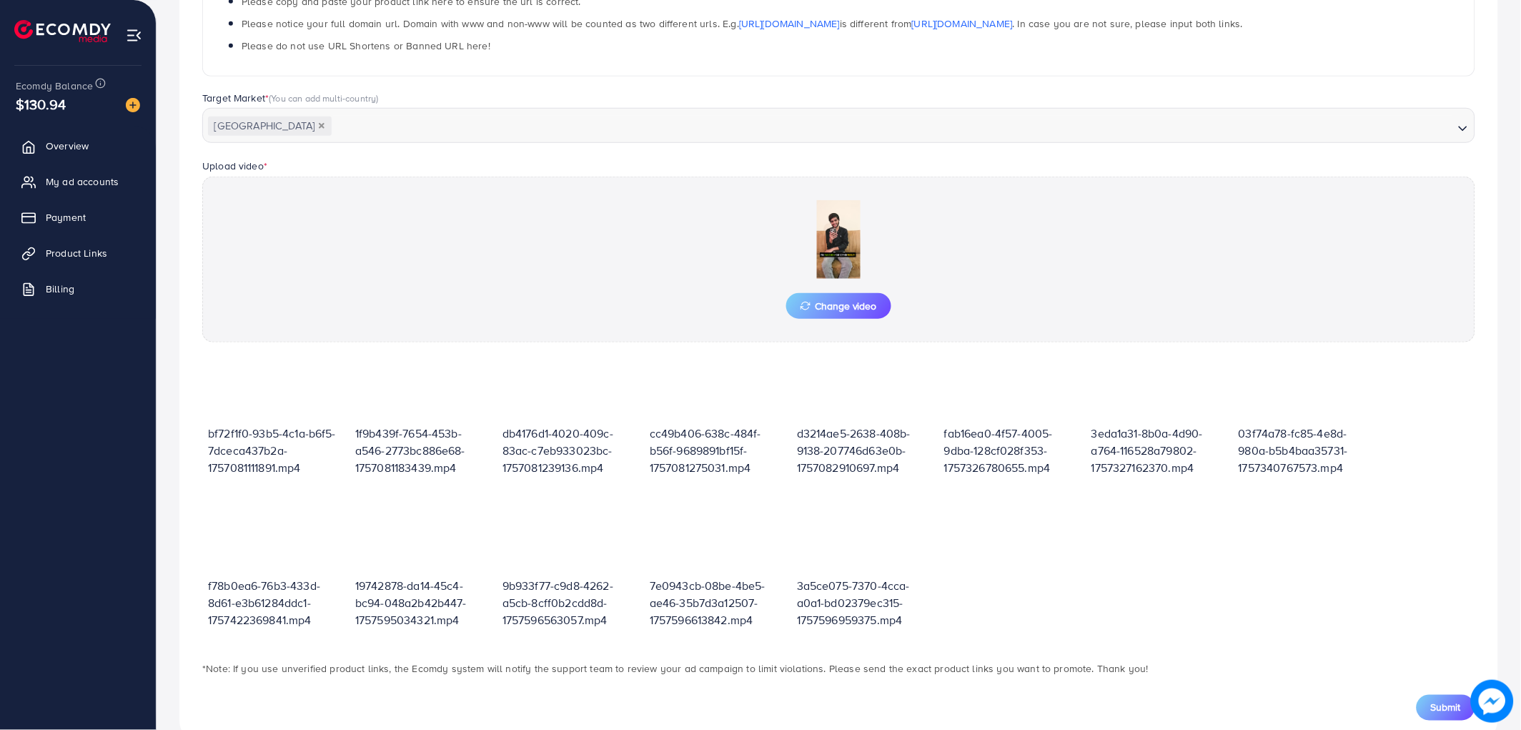
scroll to position [340, 0]
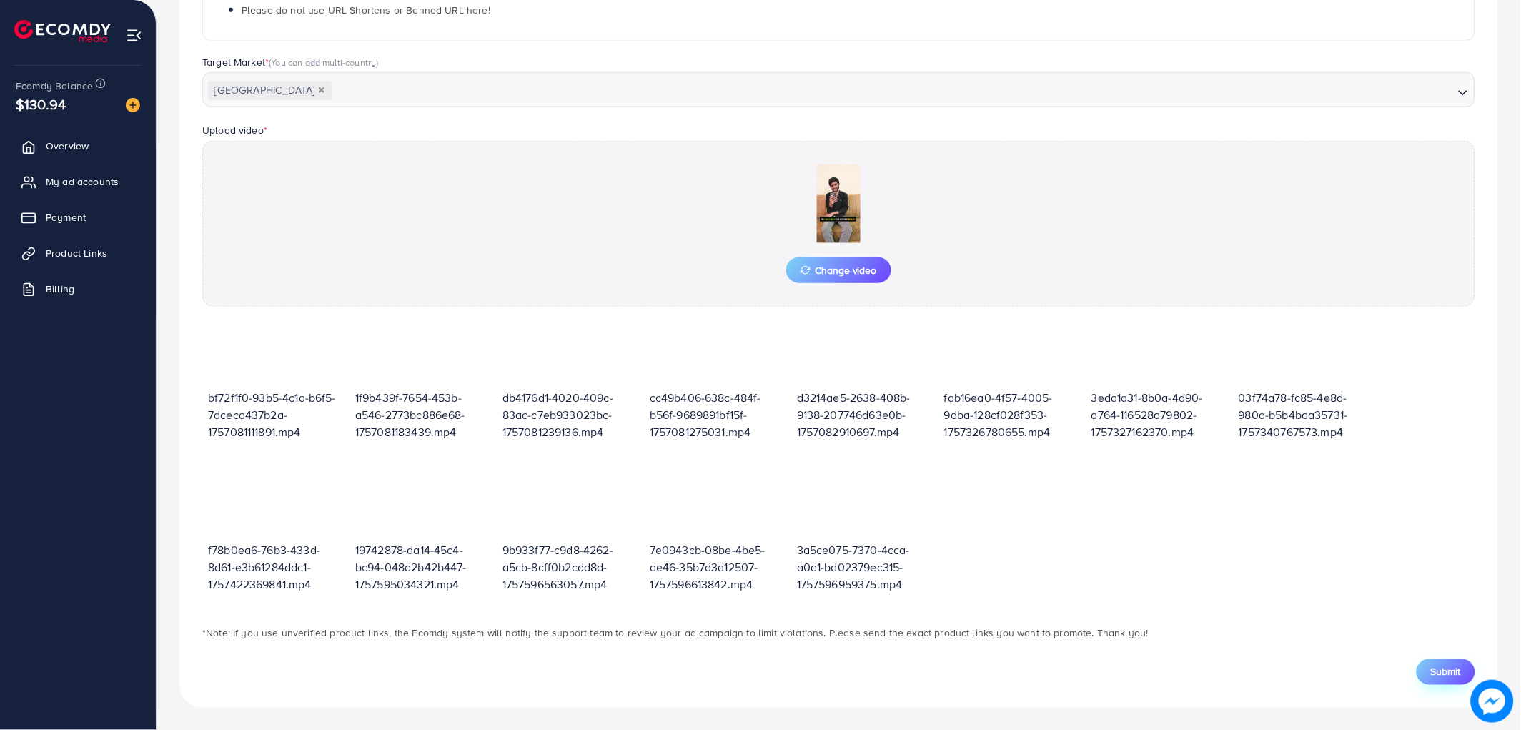
click at [1453, 679] on button "Submit" at bounding box center [1446, 672] width 59 height 26
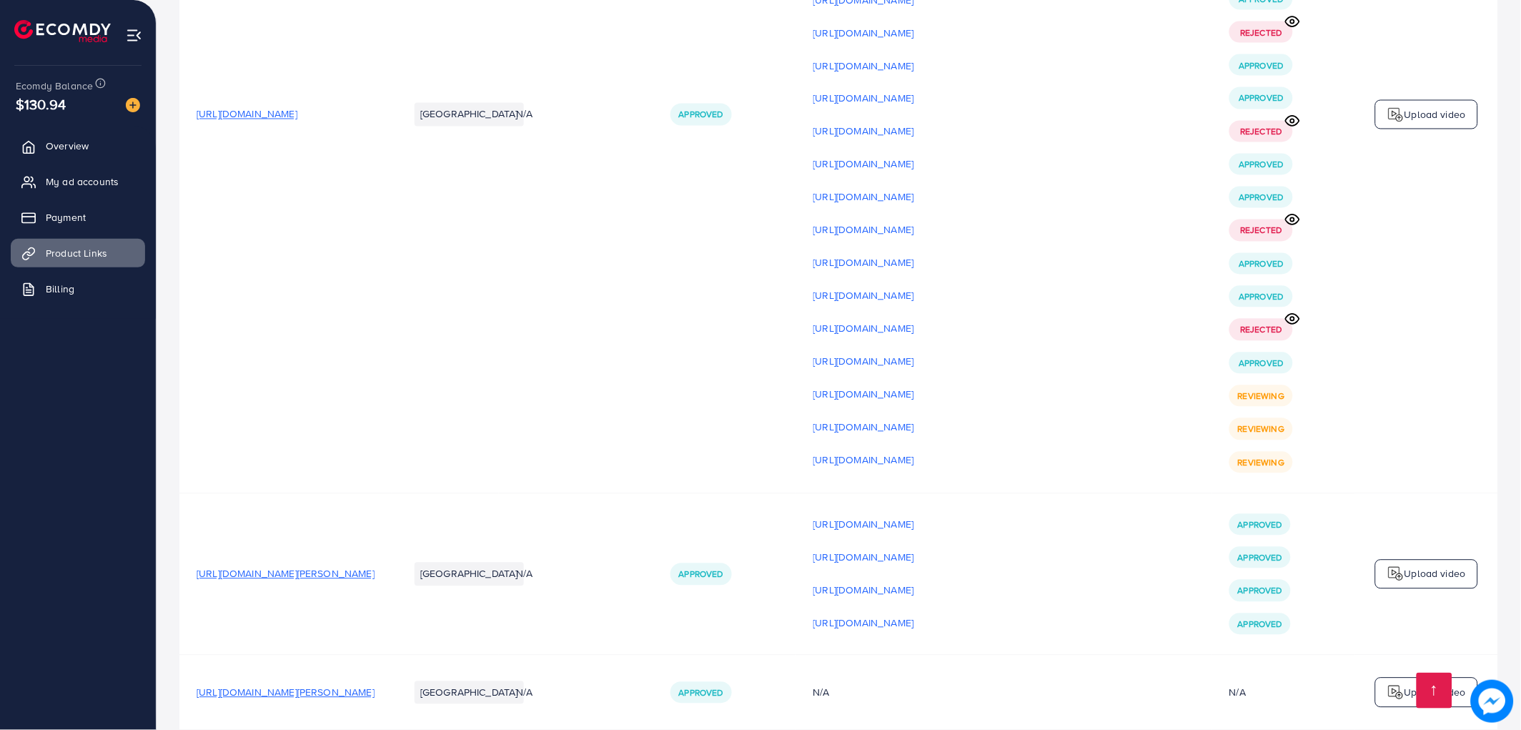
scroll to position [4130, 0]
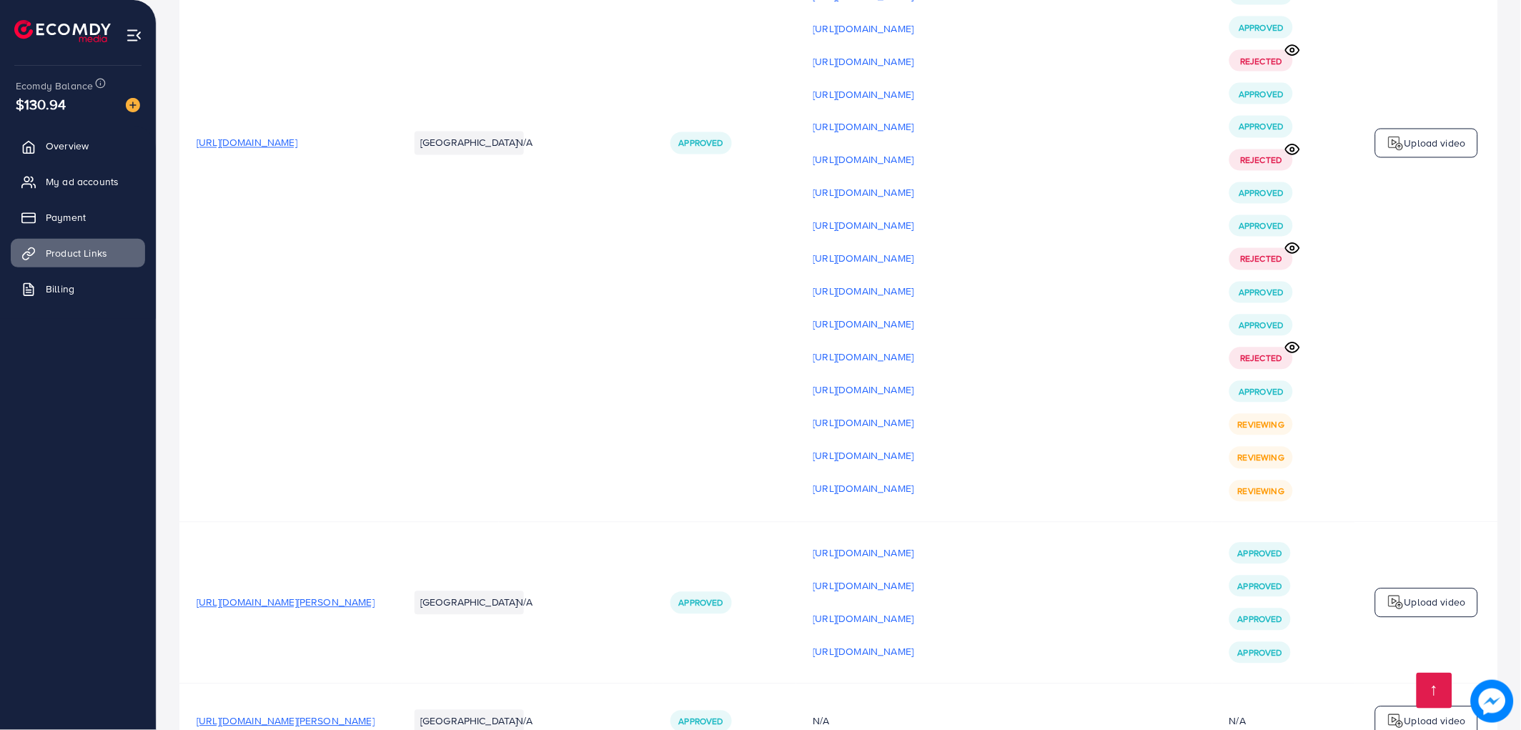
scroll to position [4209, 0]
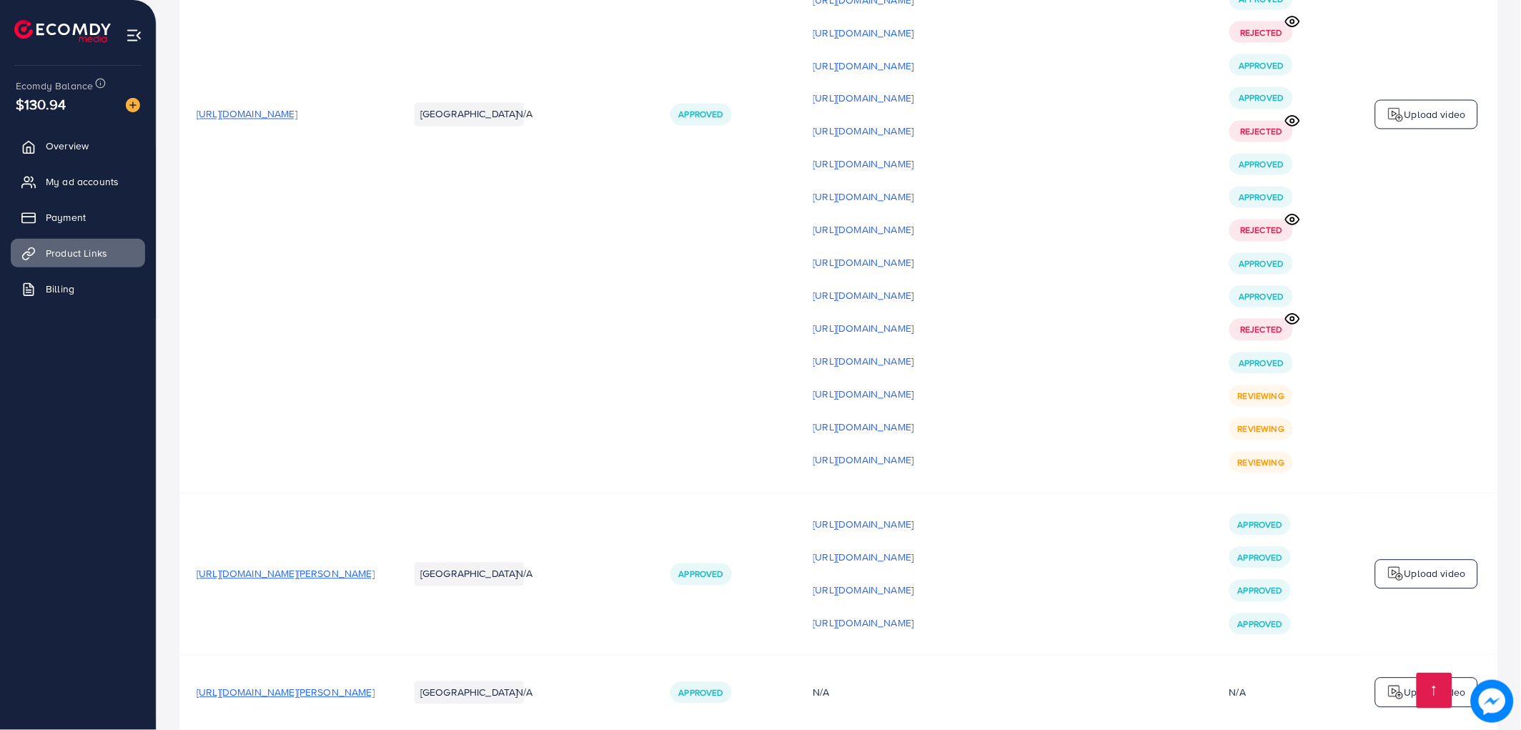
click at [1424, 124] on p "Upload video" at bounding box center [1435, 115] width 61 height 17
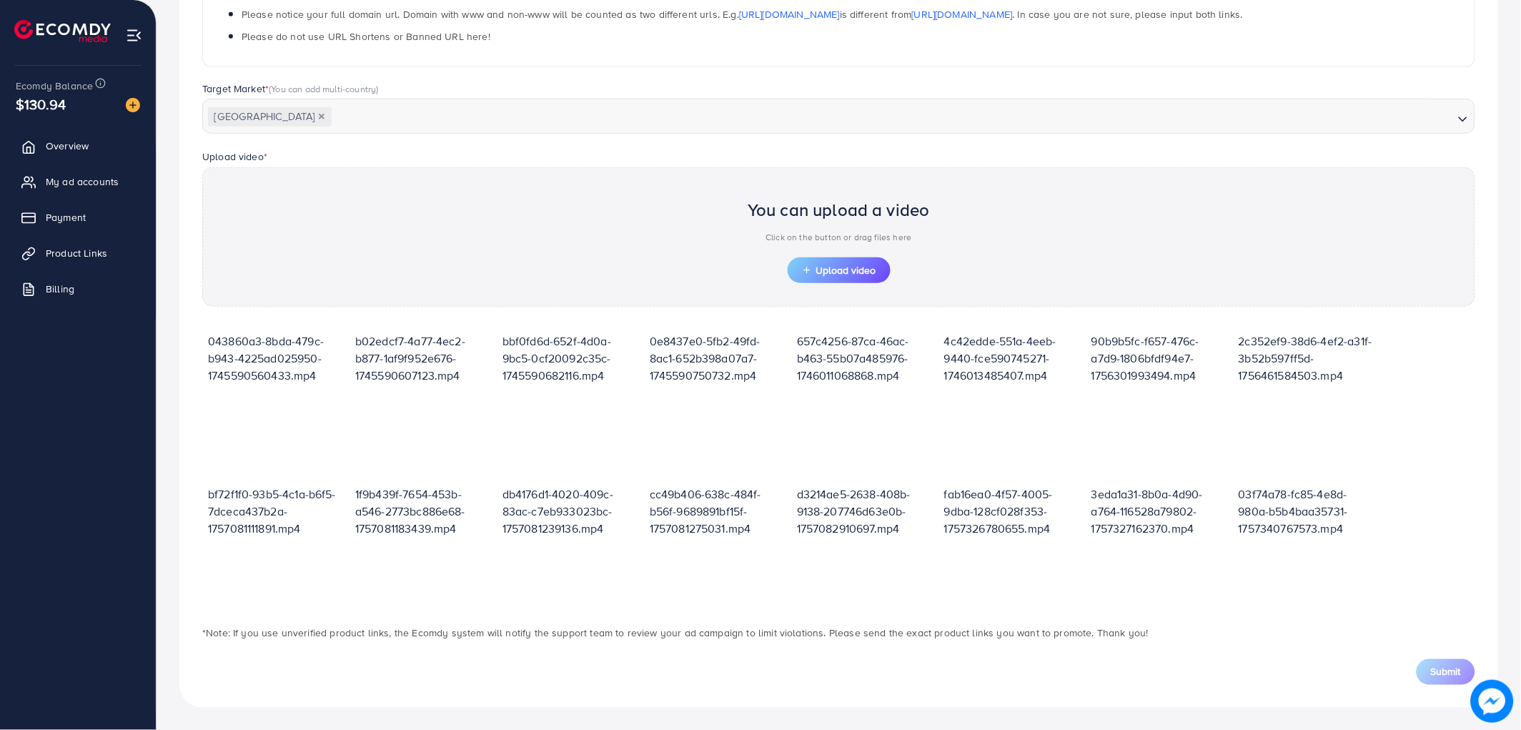
scroll to position [172, 0]
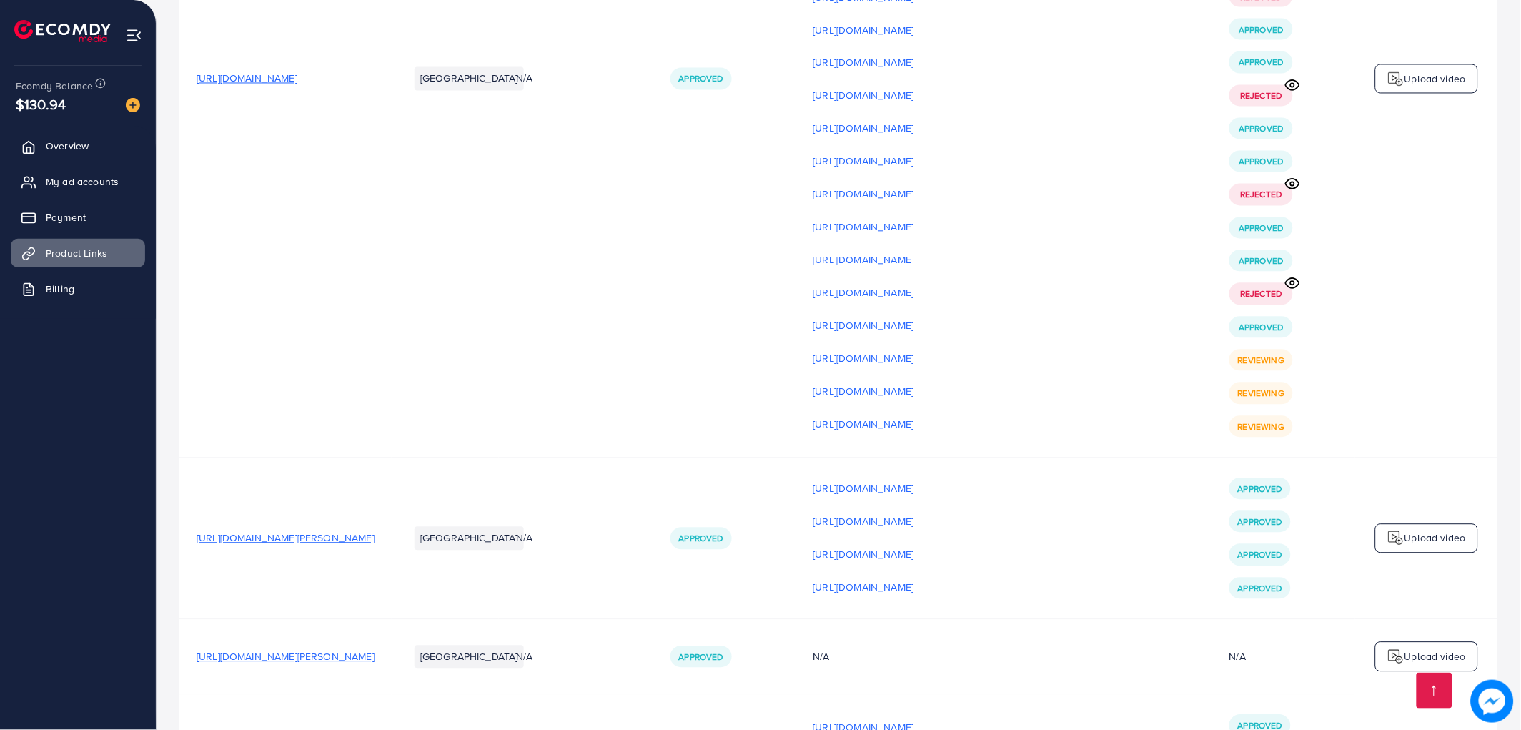
scroll to position [4209, 0]
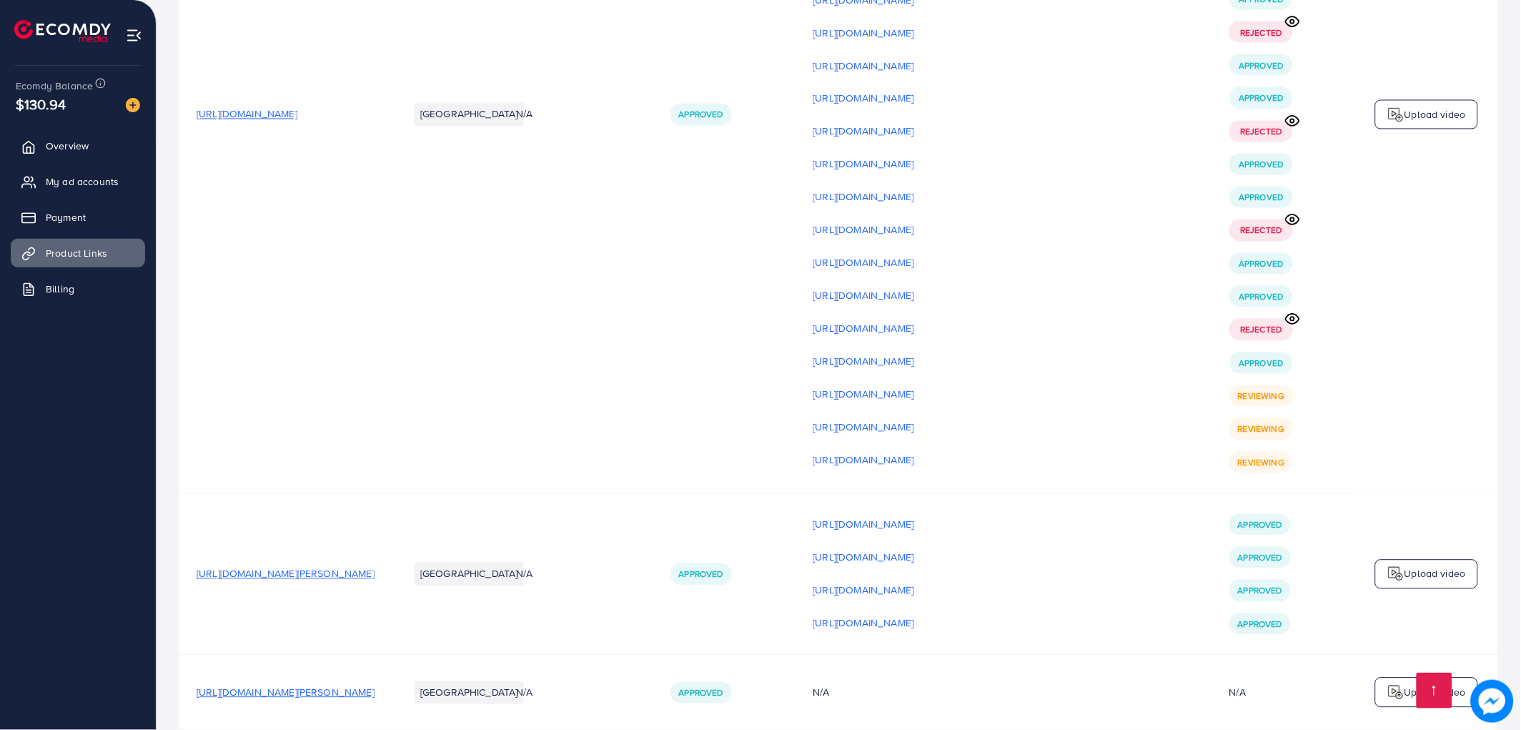
click at [297, 122] on span "[URL][DOMAIN_NAME]" at bounding box center [247, 114] width 101 height 14
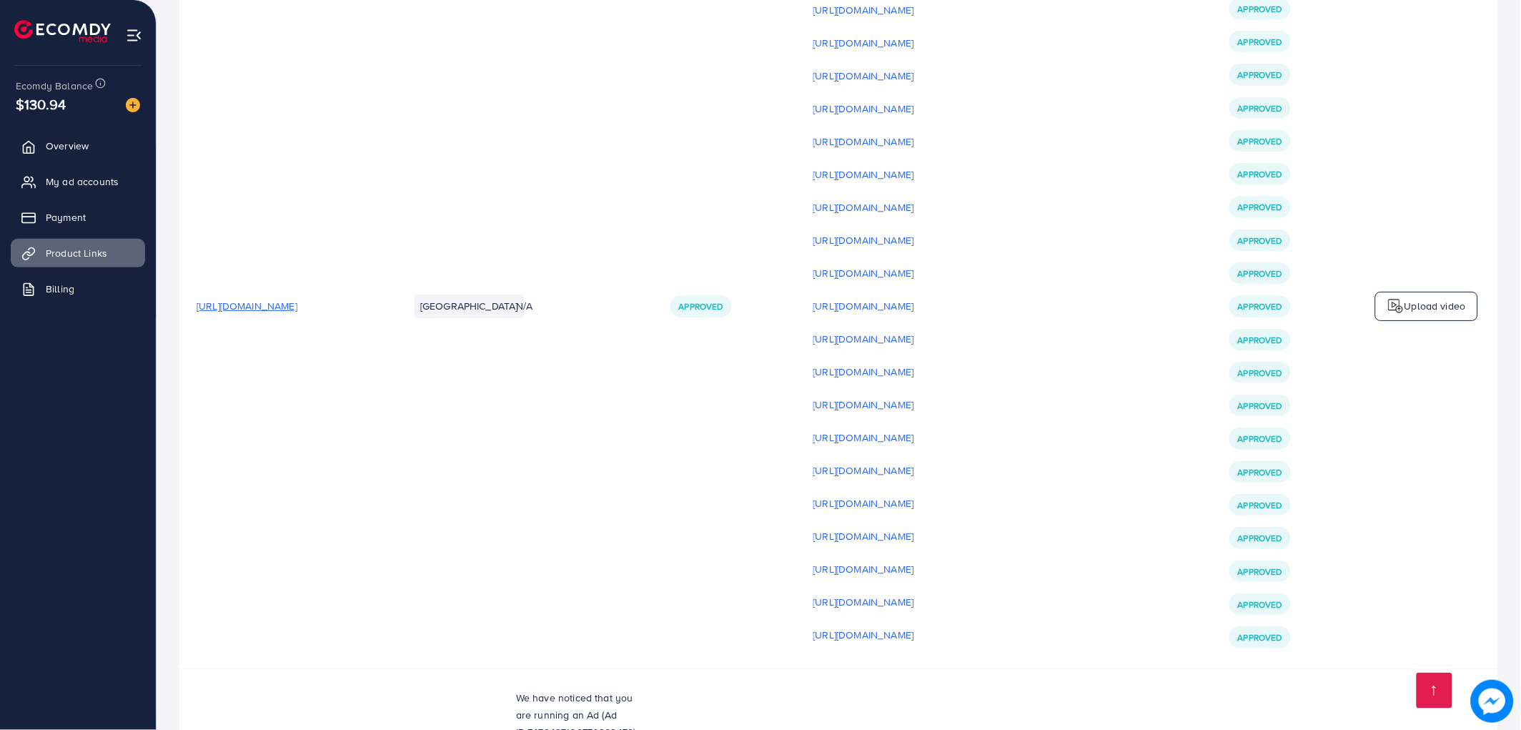
scroll to position [5084, 0]
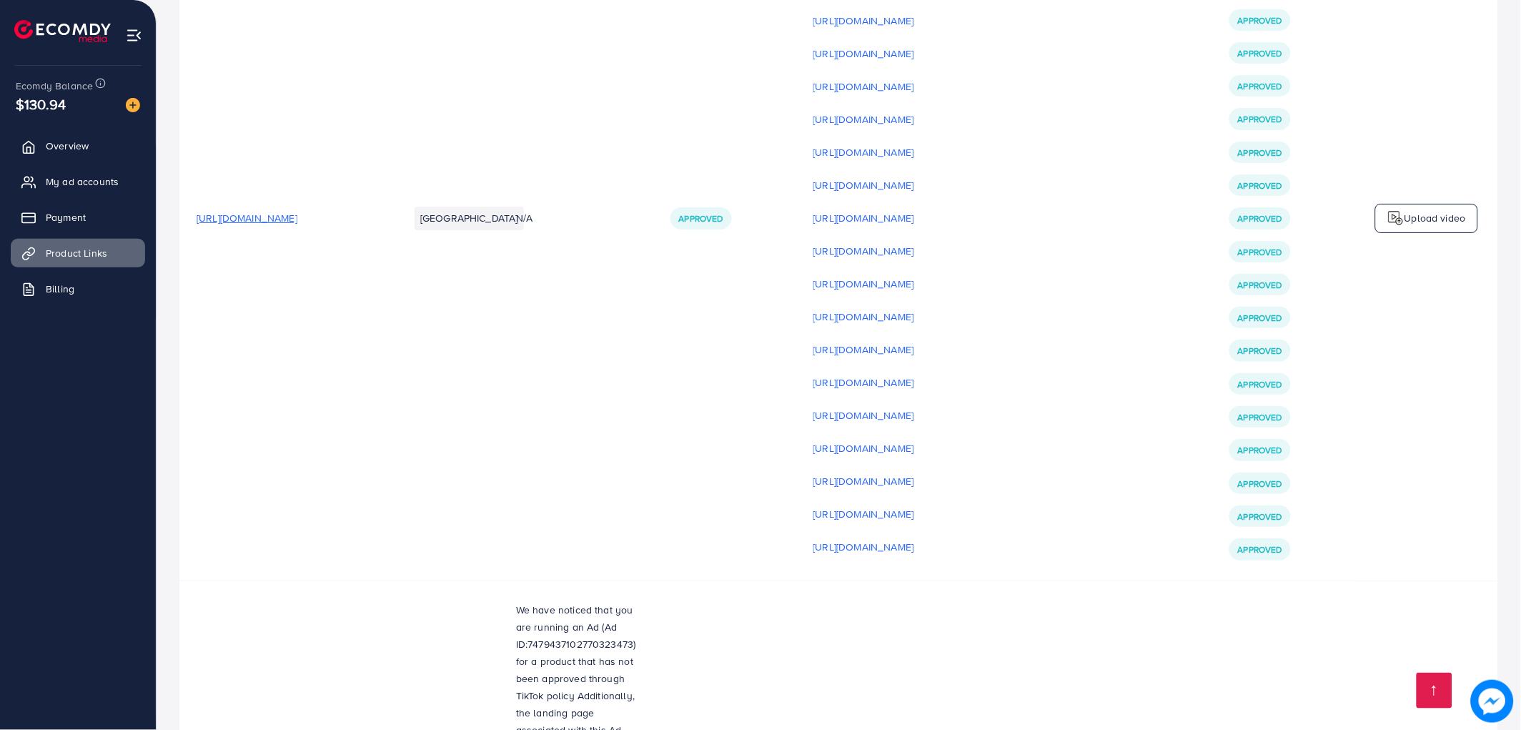
click at [366, 270] on td "[URL][DOMAIN_NAME]" at bounding box center [285, 218] width 212 height 724
click at [297, 225] on span "[URL][DOMAIN_NAME]" at bounding box center [247, 218] width 101 height 14
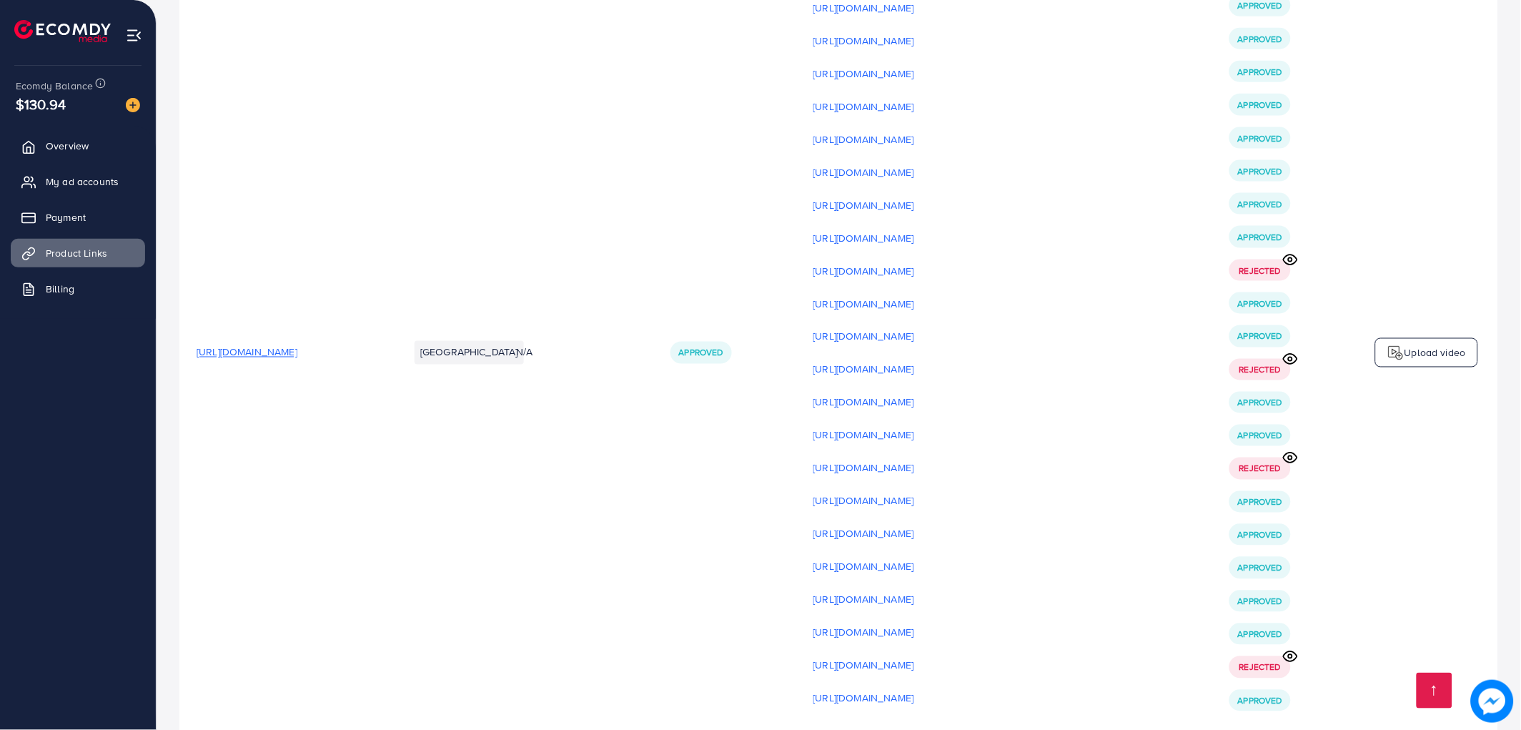
scroll to position [4209, 0]
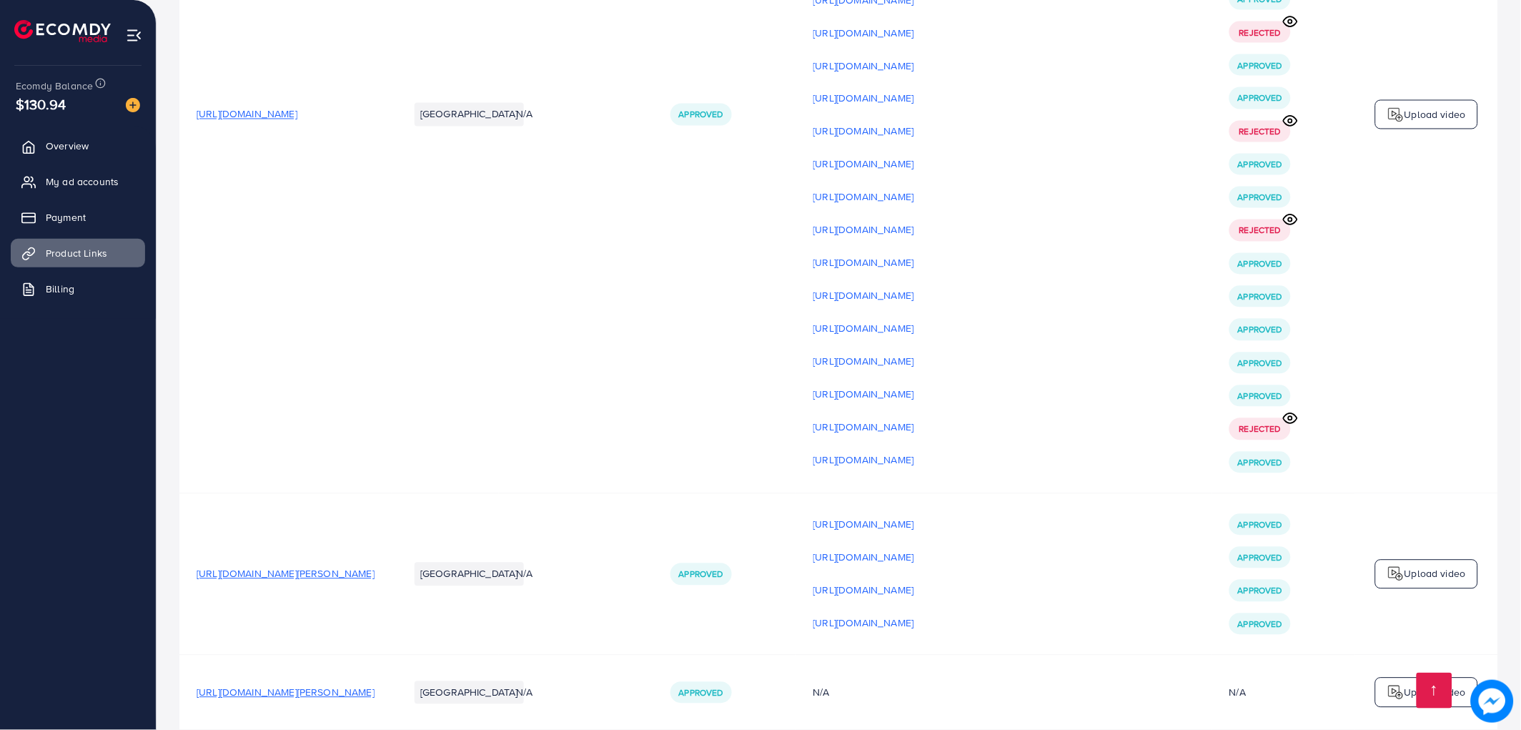
click at [1295, 426] on icon at bounding box center [1290, 418] width 15 height 15
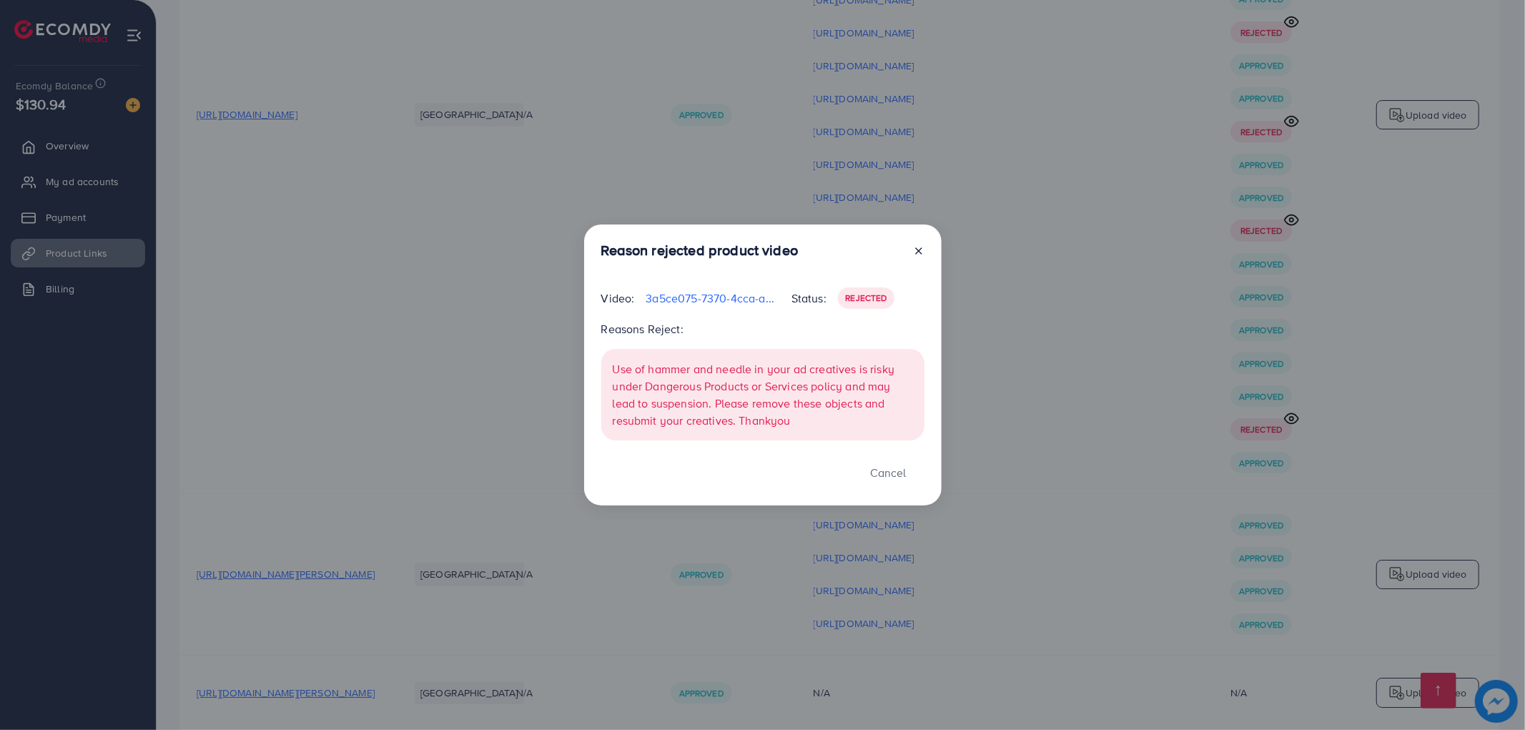
click at [920, 255] on icon at bounding box center [918, 250] width 11 height 11
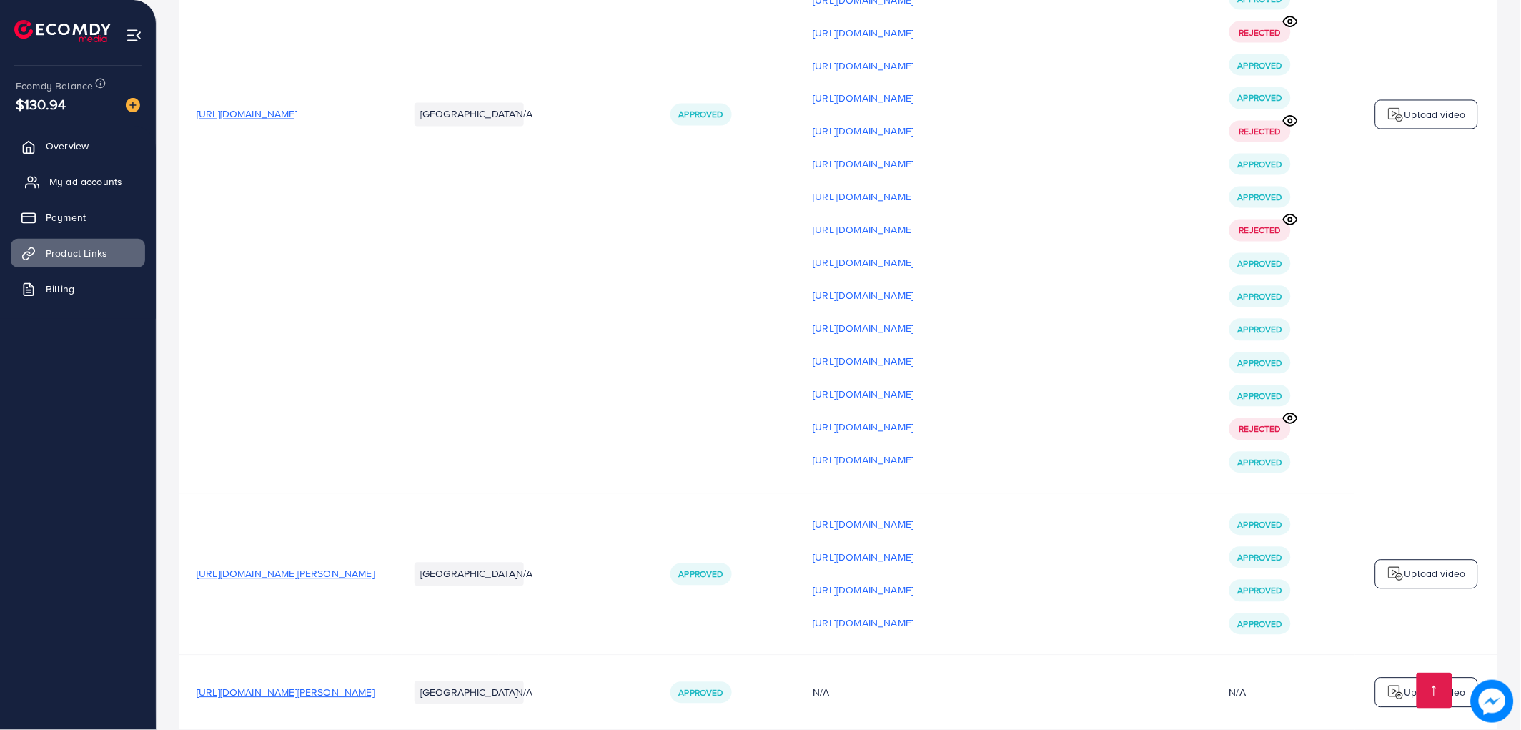
click at [68, 187] on span "My ad accounts" at bounding box center [85, 181] width 73 height 14
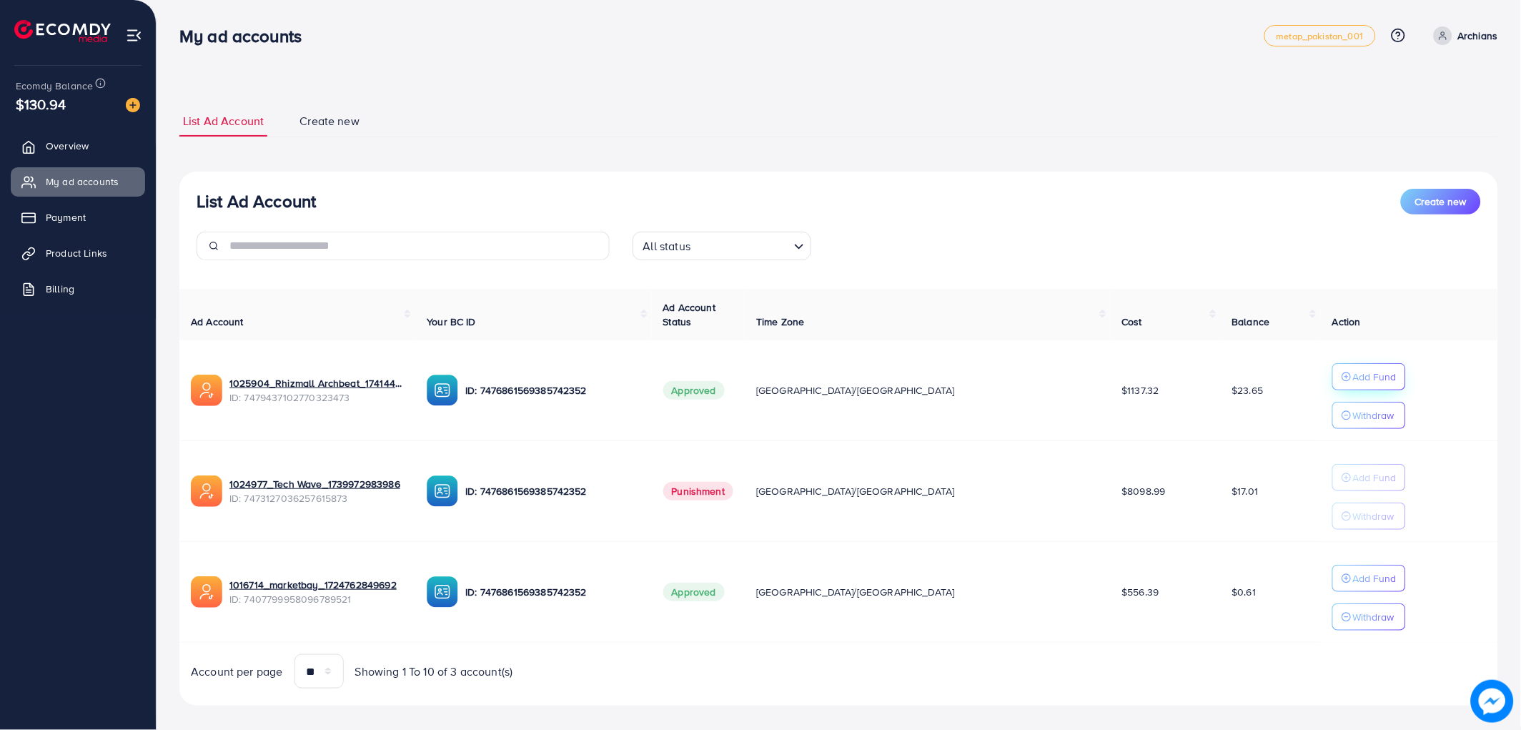
click at [1353, 372] on p "Add Fund" at bounding box center [1375, 376] width 44 height 17
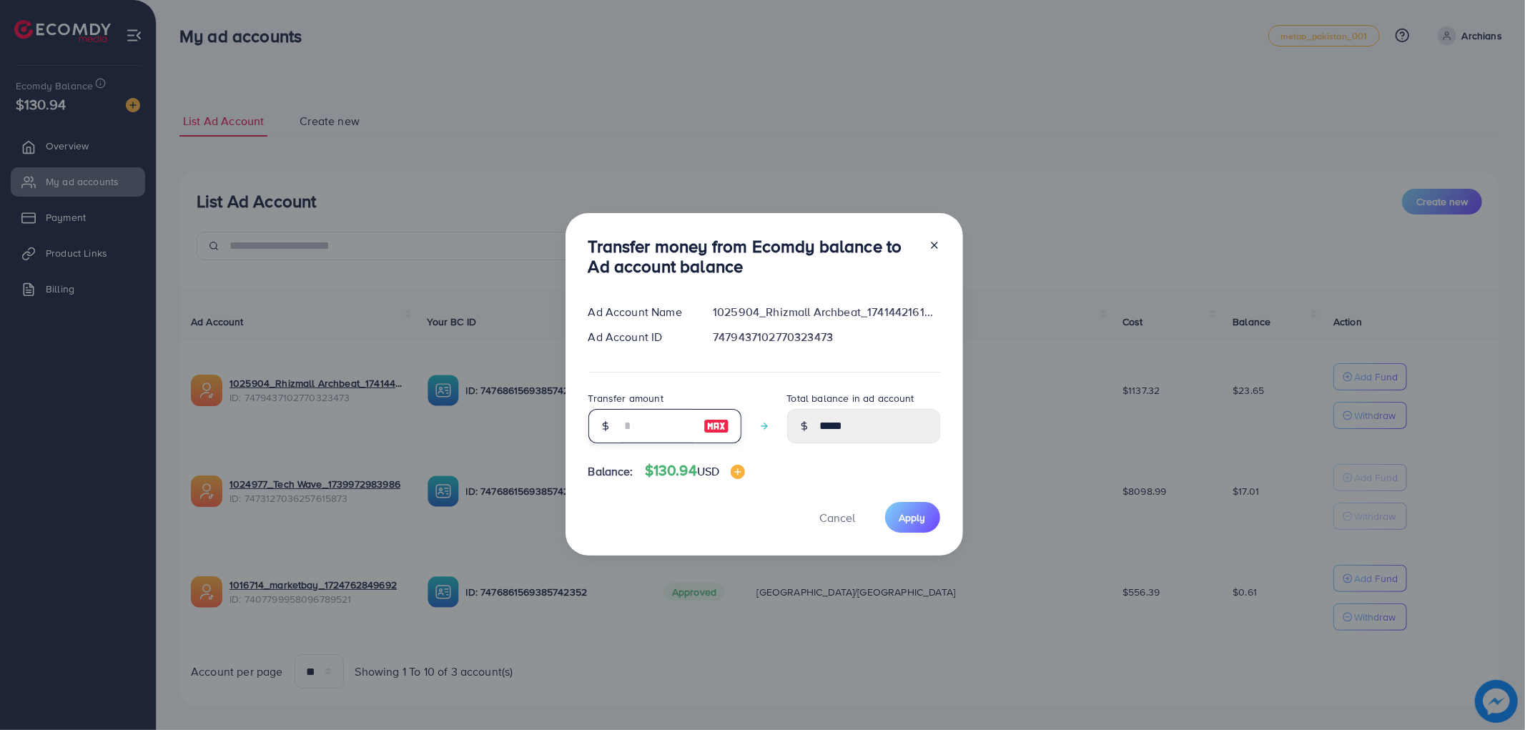
click at [656, 432] on input "number" at bounding box center [656, 426] width 71 height 34
type input "*"
type input "*****"
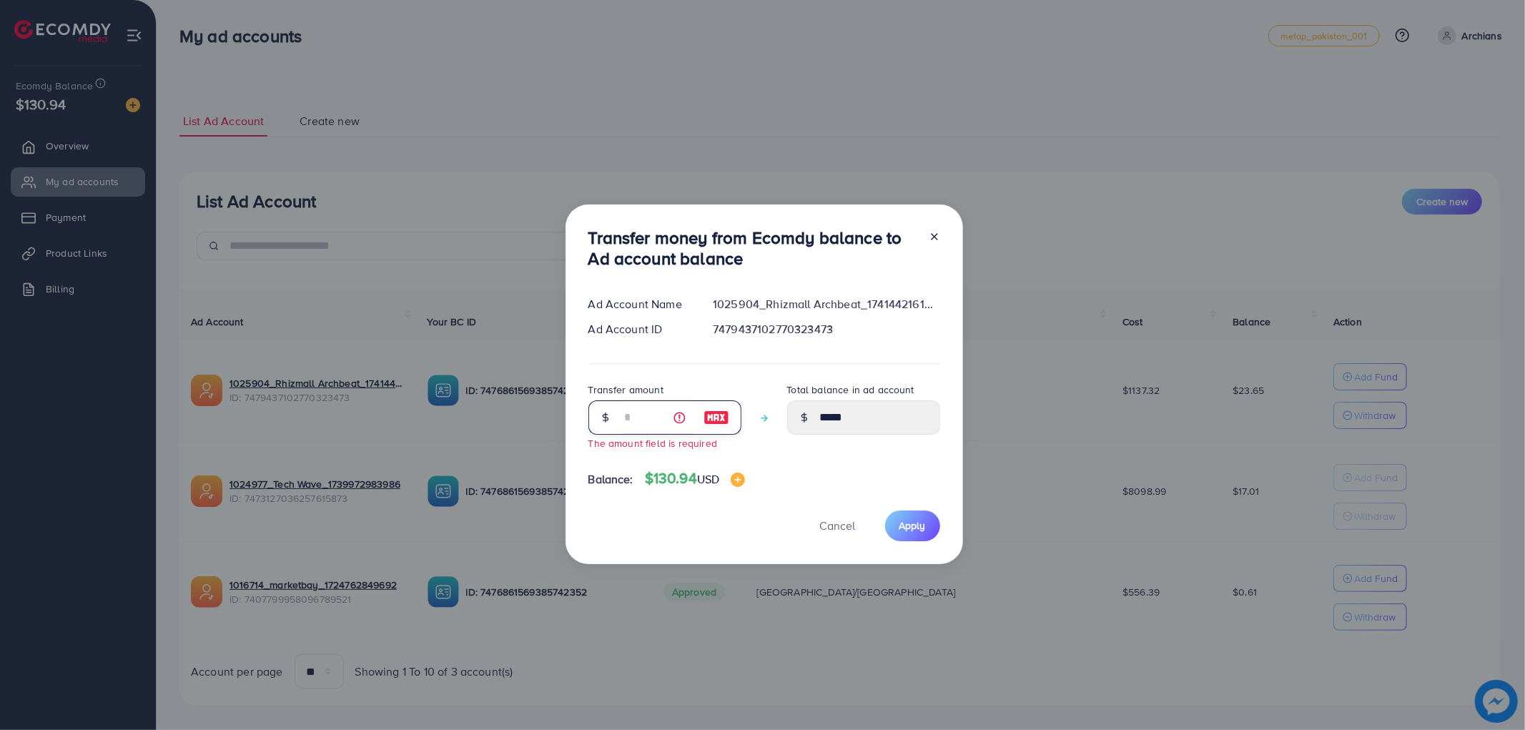
type input "*****"
type input "*"
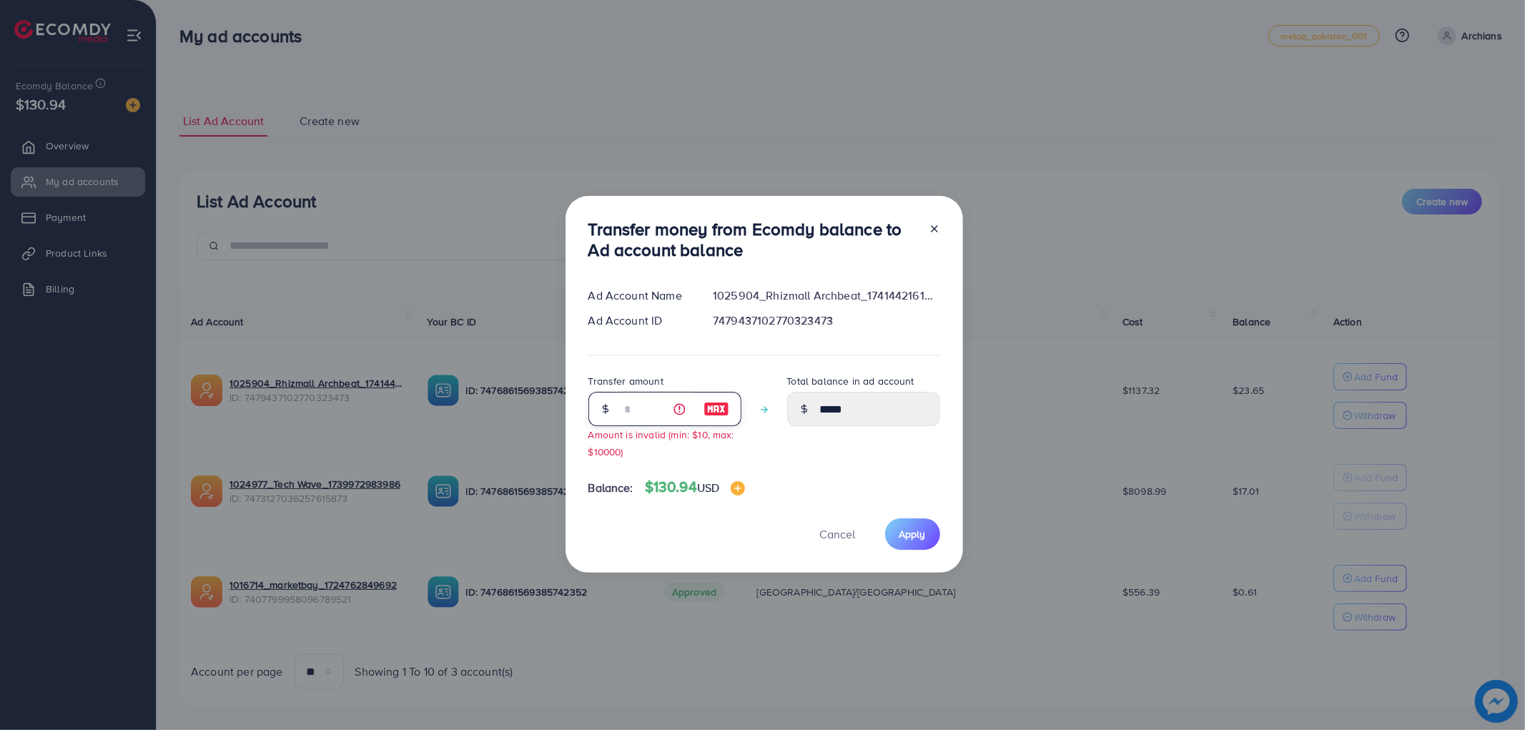
type input "*****"
type input "**"
type input "*****"
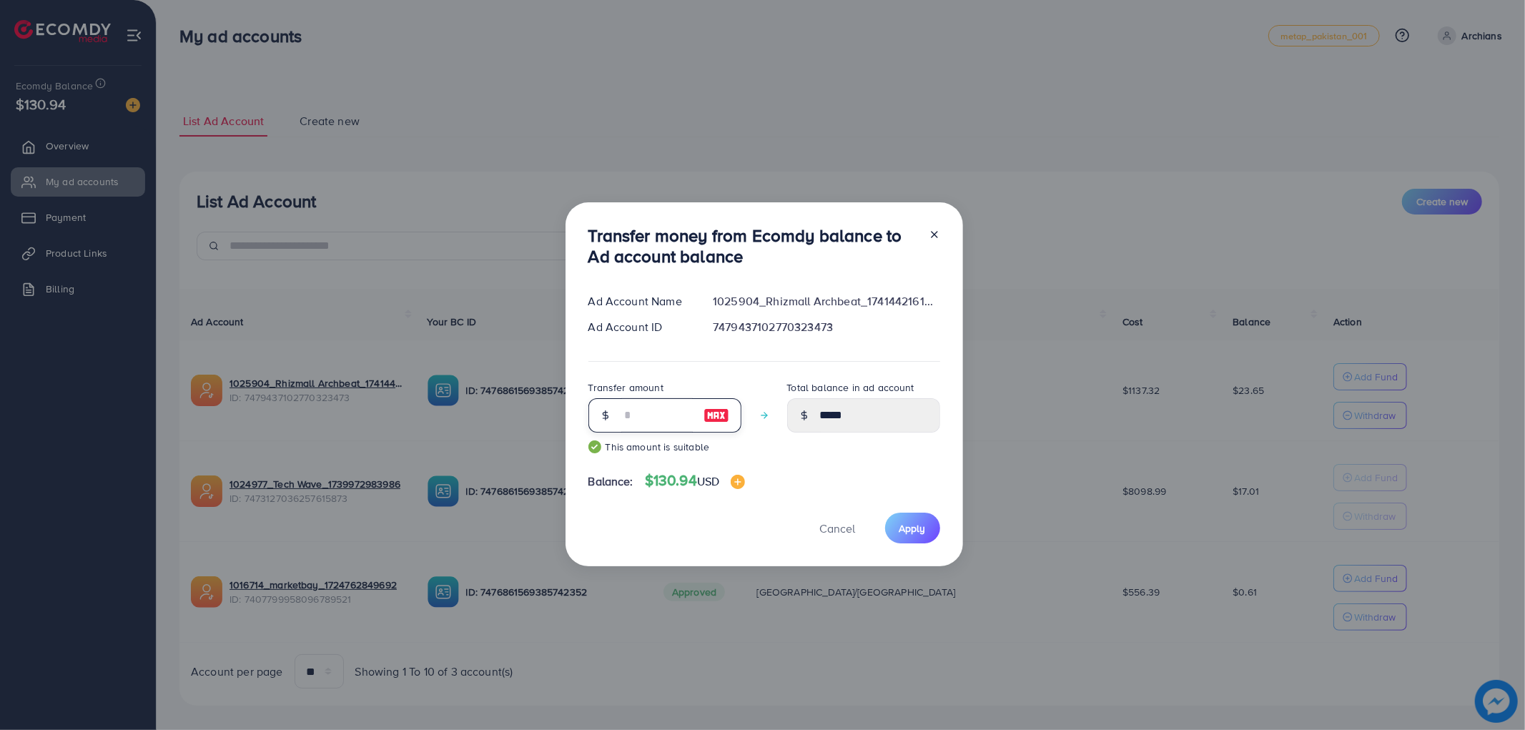
drag, startPoint x: 633, startPoint y: 405, endPoint x: 538, endPoint y: 425, distance: 96.5
click at [538, 425] on div "Transfer money from Ecomdy balance to Ad account balance Ad Account Name 102590…" at bounding box center [762, 365] width 1525 height 730
type input "*"
type input "*****"
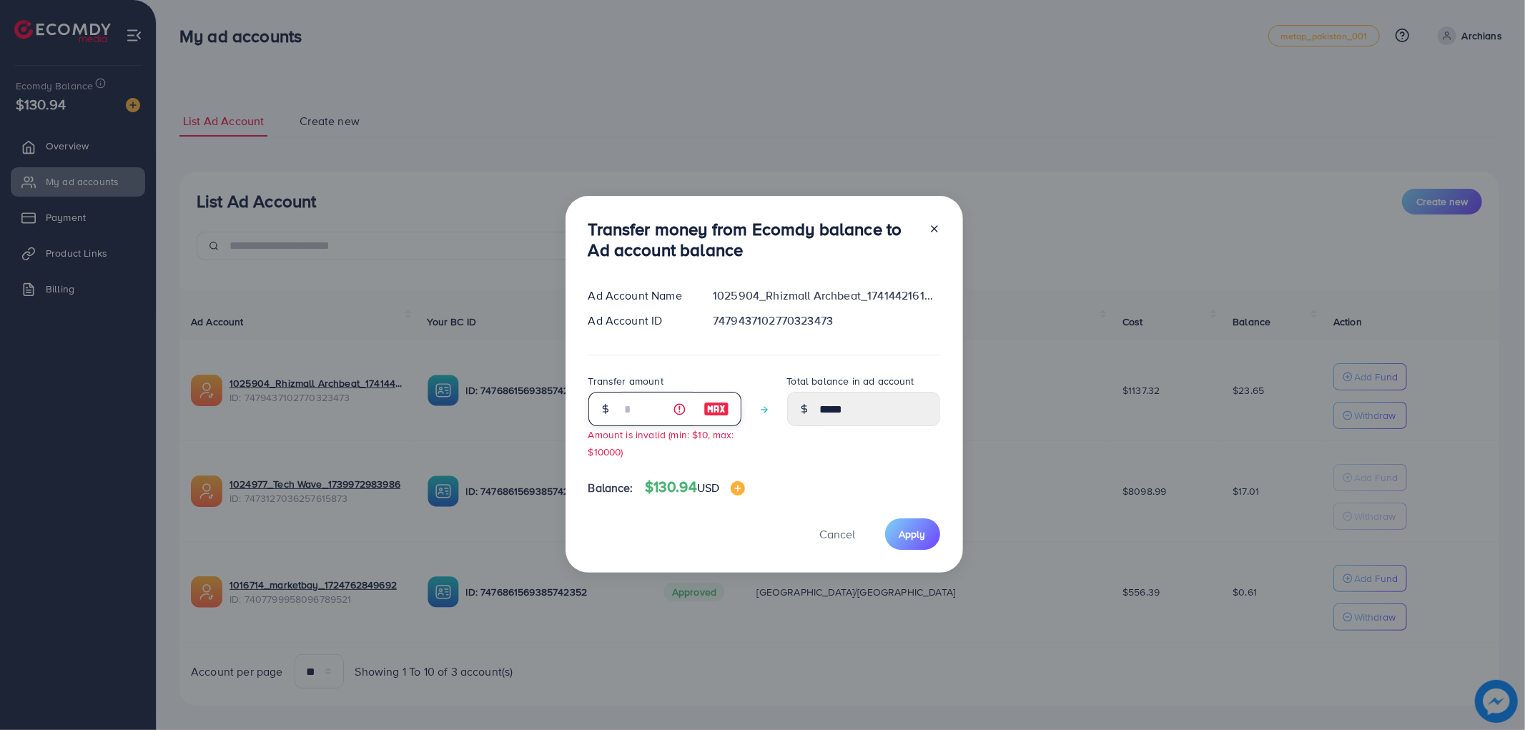
type input "**"
type input "******"
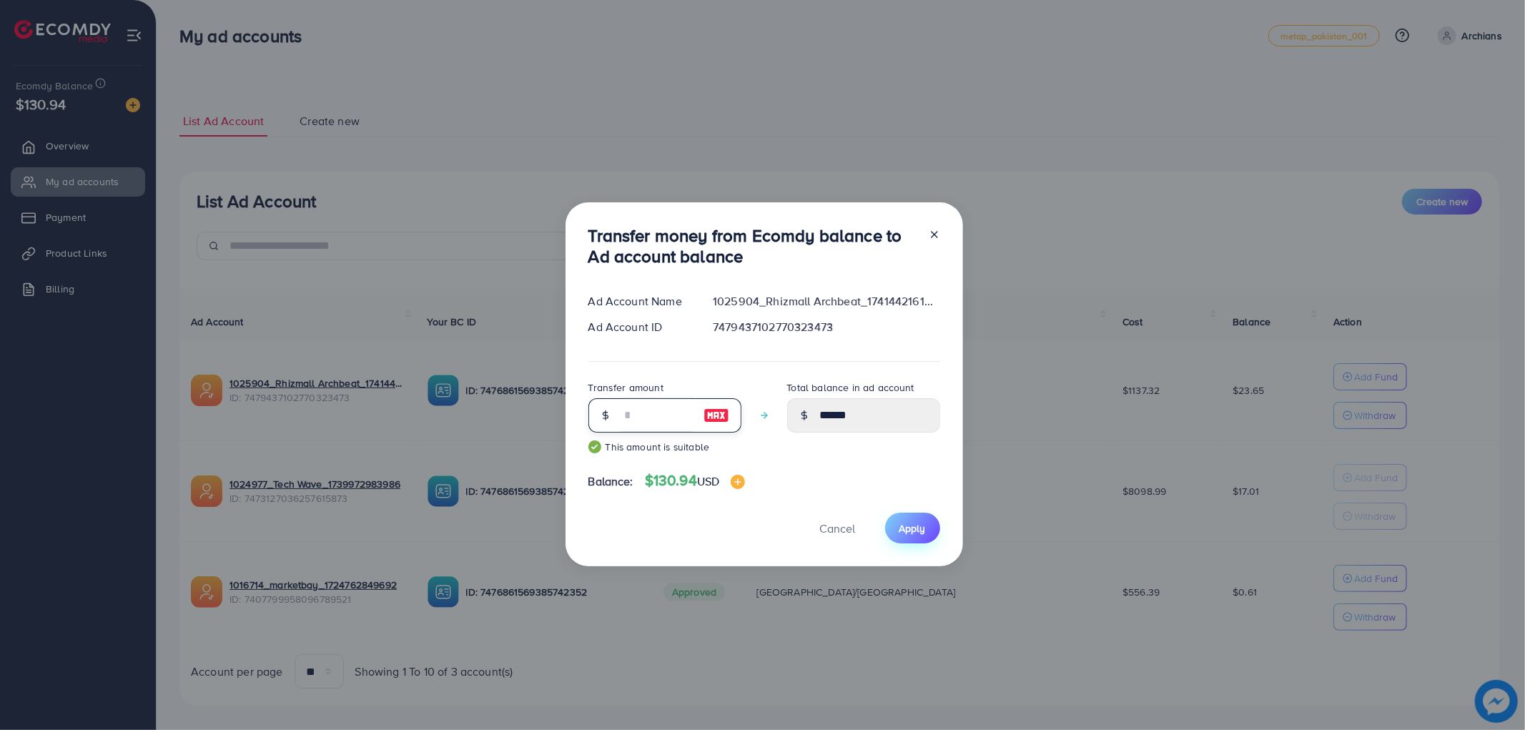
type input "**"
click at [922, 530] on span "Apply" at bounding box center [912, 528] width 26 height 14
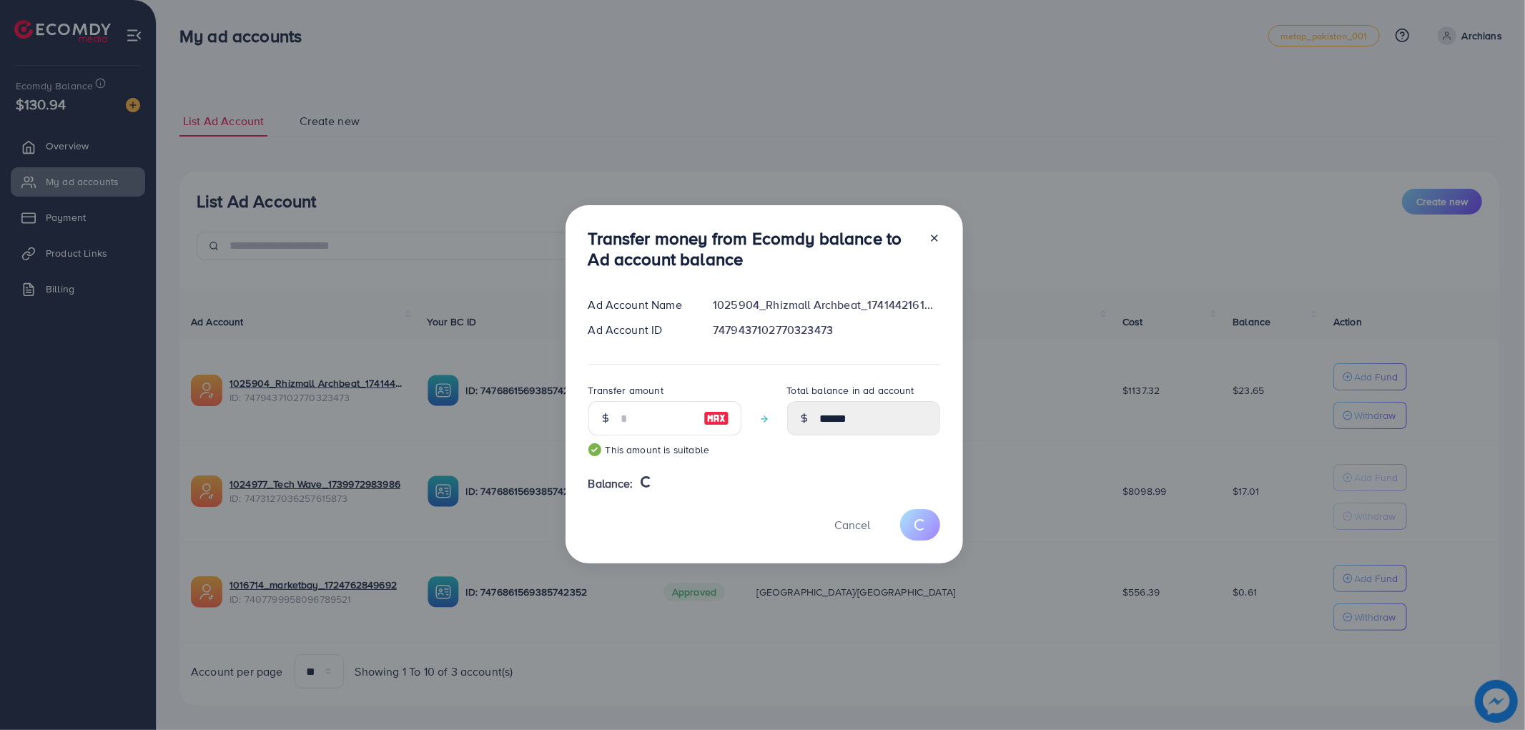
type input "*****"
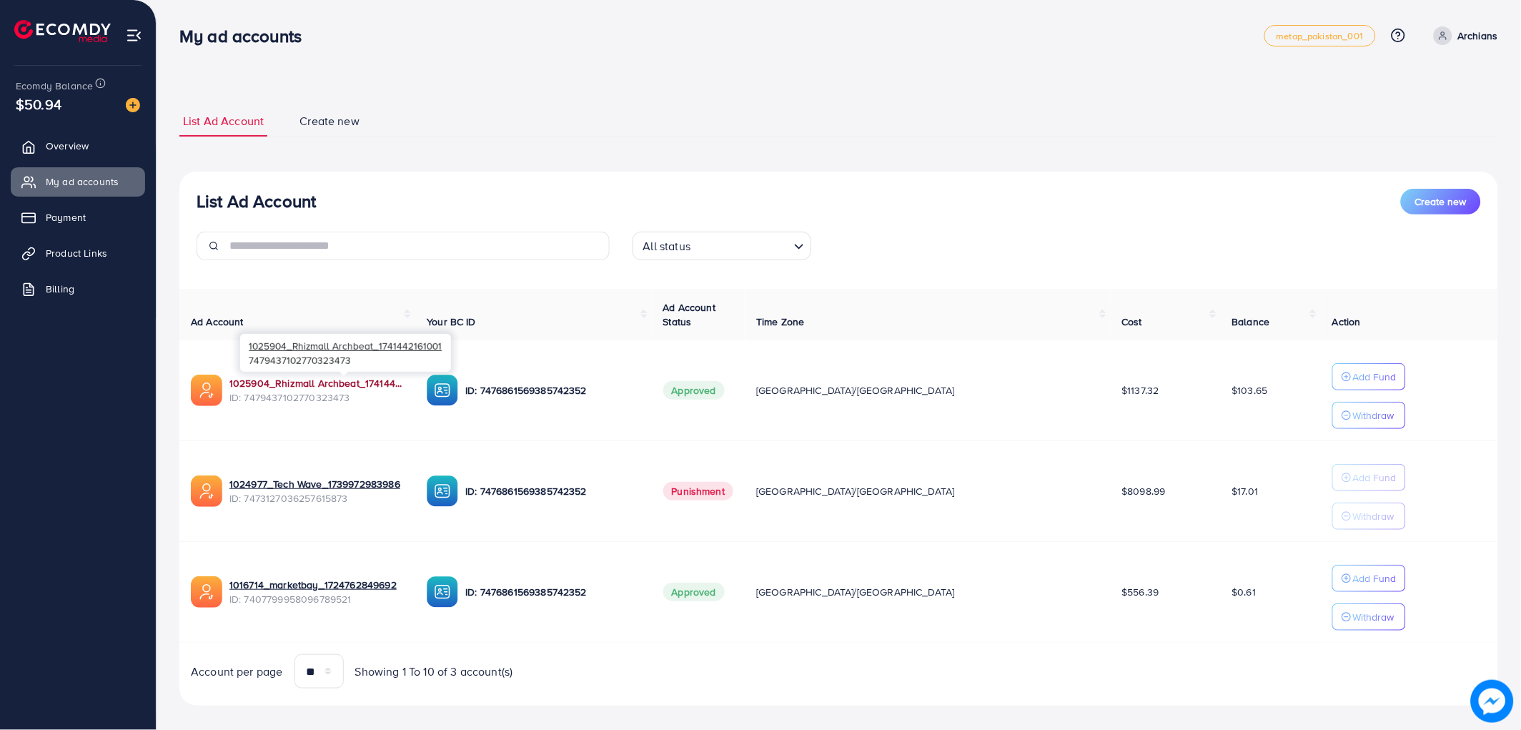
click at [356, 386] on link "1025904_Rhizmall Archbeat_1741442161001" at bounding box center [316, 383] width 174 height 14
